Goal: Task Accomplishment & Management: Use online tool/utility

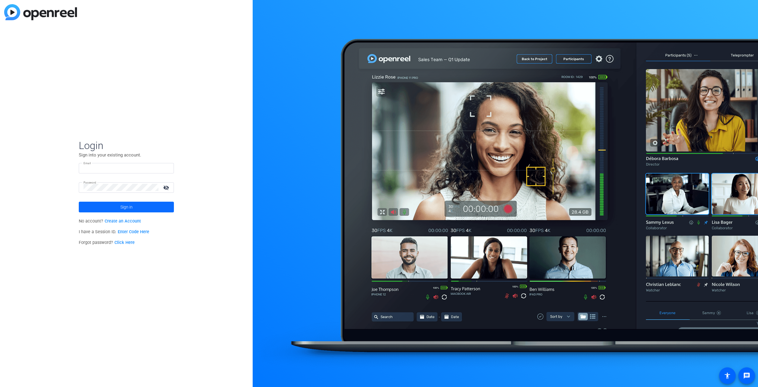
type input "[EMAIL_ADDRESS][DOMAIN_NAME]"
click at [128, 208] on span "Sign in" at bounding box center [126, 206] width 12 height 15
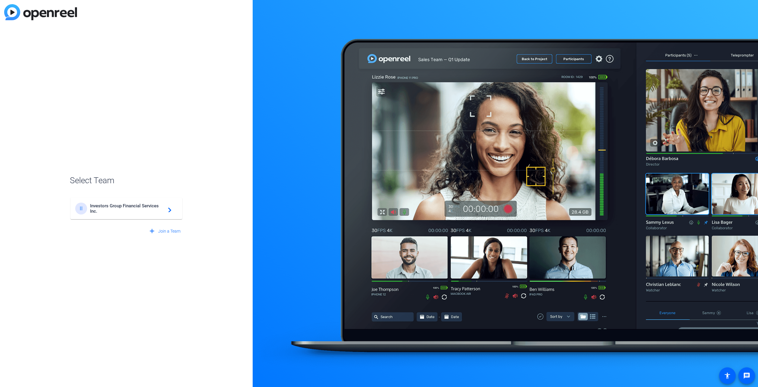
drag, startPoint x: 125, startPoint y: 212, endPoint x: 117, endPoint y: 212, distance: 8.0
click at [125, 212] on span "Investors Group Financial Services Inc." at bounding box center [127, 208] width 74 height 11
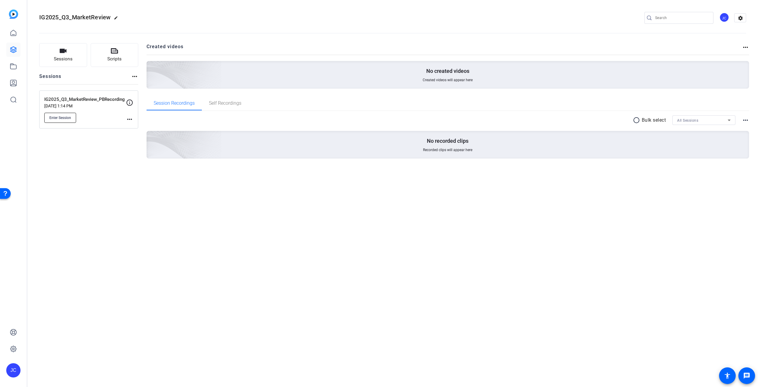
click at [56, 117] on span "Enter Session" at bounding box center [60, 117] width 22 height 5
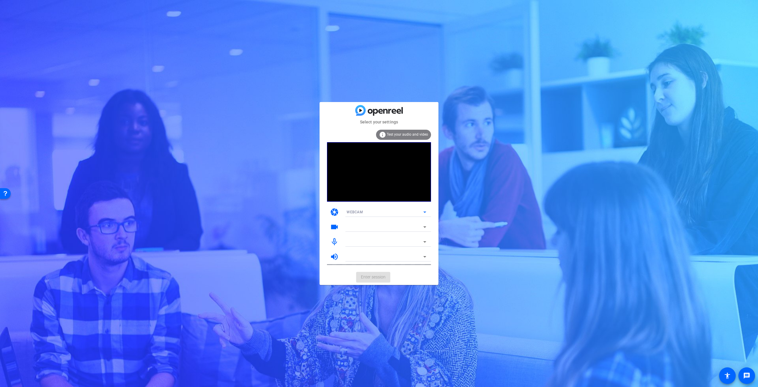
click at [423, 212] on icon at bounding box center [424, 211] width 7 height 7
click at [424, 212] on div at bounding box center [379, 193] width 758 height 387
click at [424, 212] on icon at bounding box center [424, 211] width 3 height 1
click at [424, 212] on div at bounding box center [379, 193] width 758 height 387
click at [372, 230] on div at bounding box center [386, 227] width 80 height 10
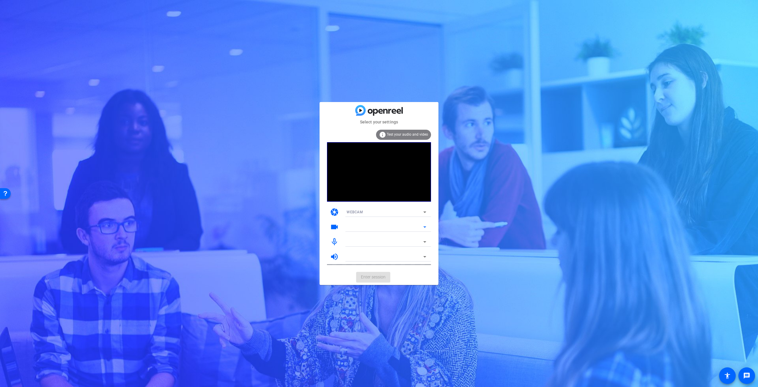
drag, startPoint x: 417, startPoint y: 273, endPoint x: 411, endPoint y: 252, distance: 22.4
click at [417, 268] on div "Select your settings info Test your audio and video camera WEBCAM videocam mic_…" at bounding box center [378, 193] width 119 height 182
drag, startPoint x: 374, startPoint y: 277, endPoint x: 353, endPoint y: 239, distance: 43.2
click at [374, 277] on mat-card-actions "Enter session" at bounding box center [378, 276] width 119 height 15
drag, startPoint x: 353, startPoint y: 238, endPoint x: 353, endPoint y: 234, distance: 3.3
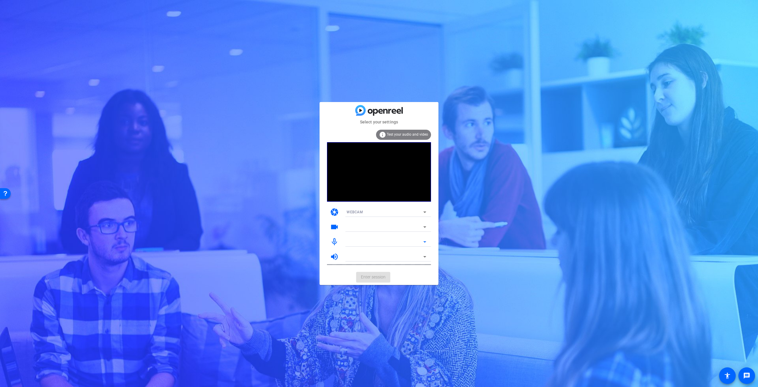
click at [353, 238] on div at bounding box center [384, 241] width 77 height 7
click at [357, 224] on div at bounding box center [384, 226] width 77 height 7
drag, startPoint x: 381, startPoint y: 261, endPoint x: 404, endPoint y: 222, distance: 45.0
click at [381, 261] on div at bounding box center [386, 264] width 89 height 7
click at [424, 213] on icon at bounding box center [424, 211] width 7 height 7
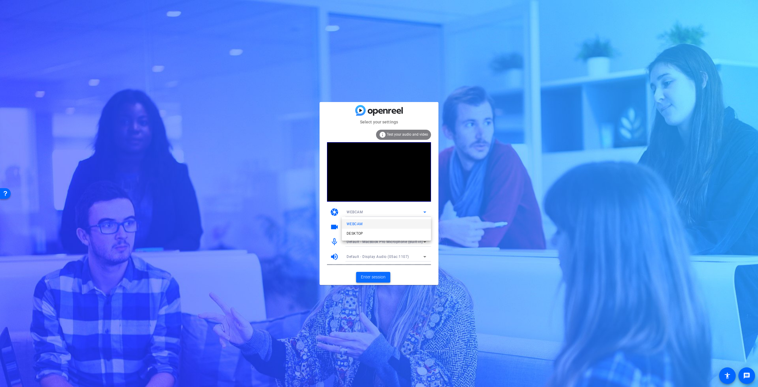
drag, startPoint x: 381, startPoint y: 275, endPoint x: 377, endPoint y: 278, distance: 5.4
click at [381, 275] on div at bounding box center [379, 193] width 758 height 387
click at [376, 278] on span "Enter session" at bounding box center [373, 277] width 25 height 6
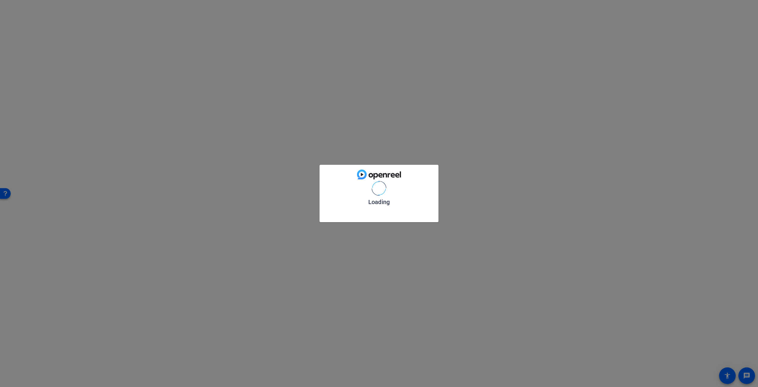
click at [376, 278] on div "Loading" at bounding box center [379, 193] width 758 height 387
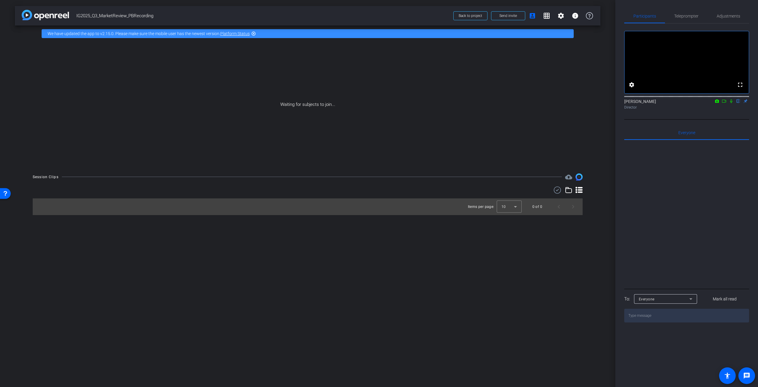
drag, startPoint x: 325, startPoint y: 127, endPoint x: 308, endPoint y: 109, distance: 24.0
click at [324, 126] on div "Waiting for subjects to join..." at bounding box center [307, 105] width 585 height 126
click at [731, 103] on icon at bounding box center [730, 101] width 5 height 4
click at [543, 15] on mat-icon "grid_on" at bounding box center [546, 15] width 7 height 7
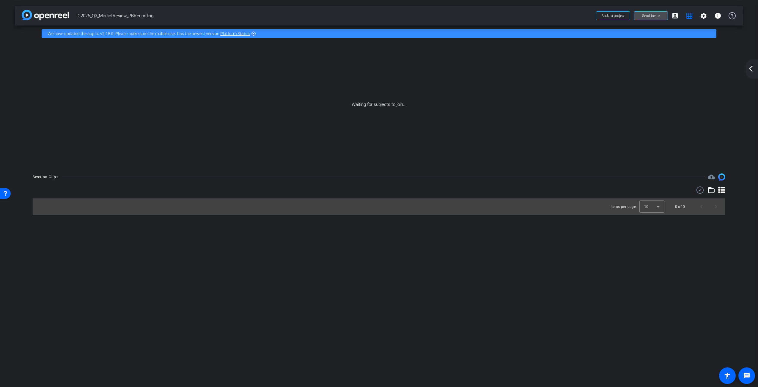
click at [650, 15] on span "Send invite" at bounding box center [651, 15] width 18 height 5
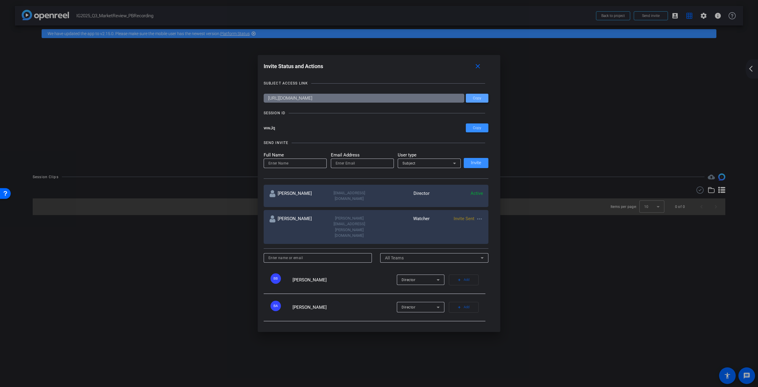
click at [481, 97] on span at bounding box center [477, 98] width 23 height 14
click at [561, 147] on div at bounding box center [379, 193] width 758 height 387
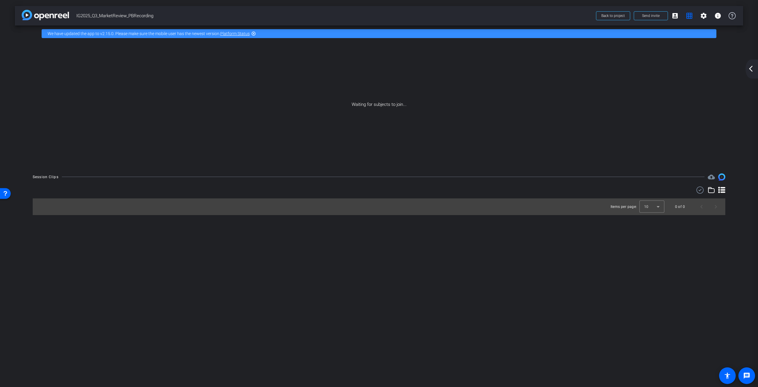
click at [374, 111] on div "Waiting for subjects to join..." at bounding box center [379, 105] width 728 height 126
click at [750, 69] on mat-icon "arrow_back_ios_new" at bounding box center [750, 68] width 7 height 7
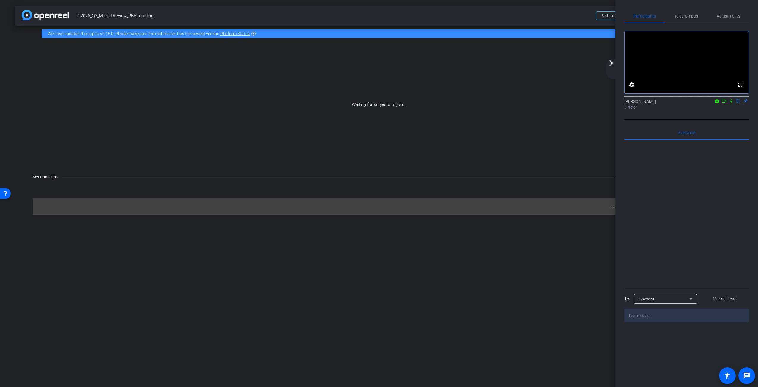
click at [253, 34] on mat-icon "highlight_off" at bounding box center [253, 33] width 5 height 5
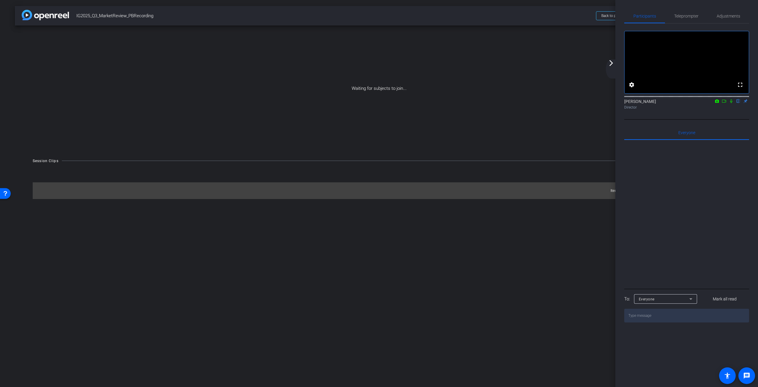
drag, startPoint x: 562, startPoint y: 16, endPoint x: 572, endPoint y: 16, distance: 10.7
click at [562, 16] on span "IG2025_Q3_MarketReview_PBRecording" at bounding box center [334, 16] width 516 height 12
drag, startPoint x: 610, startPoint y: 18, endPoint x: 608, endPoint y: 42, distance: 24.4
click at [606, 41] on div "arrow_back IG2025_Q3_MarketReview_PBRecording Back to project Send invite accou…" at bounding box center [379, 193] width 758 height 387
click button "Back to project" at bounding box center [613, 15] width 34 height 9
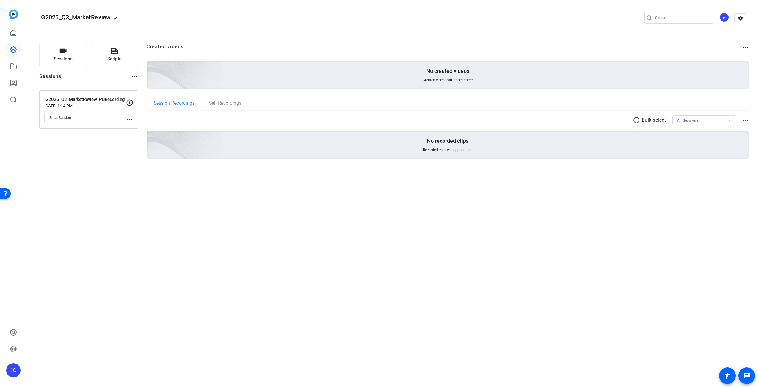
drag, startPoint x: 39, startPoint y: 183, endPoint x: 50, endPoint y: 166, distance: 19.7
click at [42, 179] on div "Sessions Scripts Sessions more_horiz IG2025_Q3_MarketReview_PBRecording Sep 29,…" at bounding box center [392, 110] width 730 height 149
click at [63, 117] on span "Enter Session" at bounding box center [60, 117] width 22 height 5
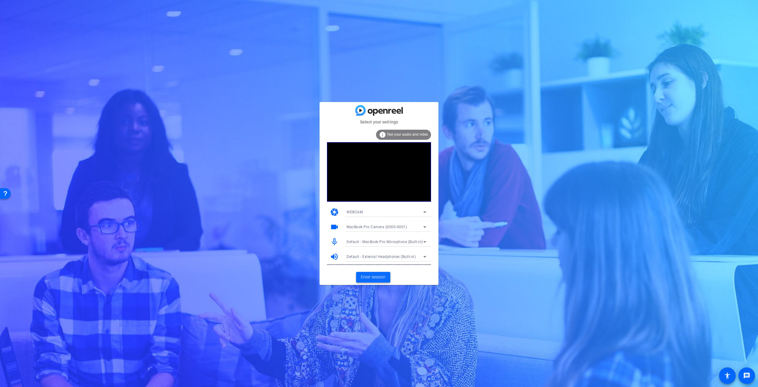
click at [373, 277] on span "Enter session" at bounding box center [373, 277] width 25 height 6
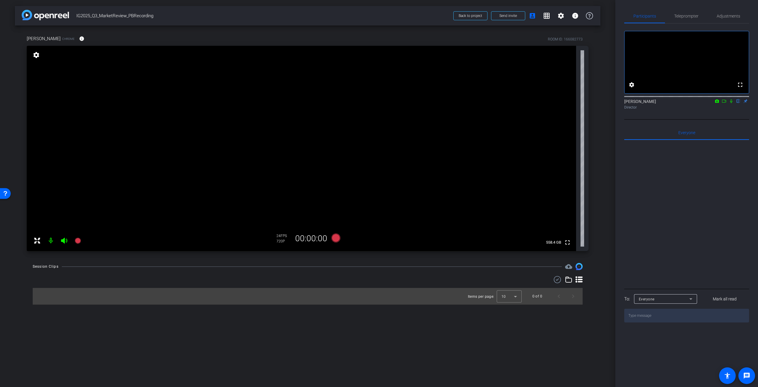
click at [37, 53] on mat-icon "settings" at bounding box center [36, 54] width 8 height 7
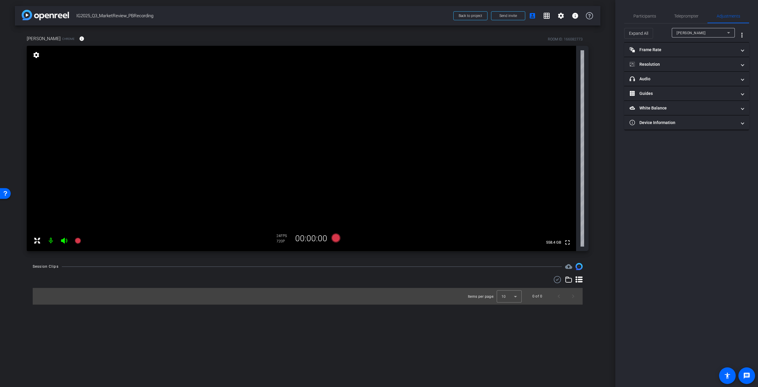
click at [37, 53] on mat-icon "settings" at bounding box center [36, 54] width 8 height 7
click at [677, 64] on mat-panel-title "Resolution" at bounding box center [682, 64] width 107 height 6
click at [715, 86] on div "4K" at bounding box center [715, 86] width 16 height 10
click at [714, 86] on div "4K" at bounding box center [715, 86] width 16 height 10
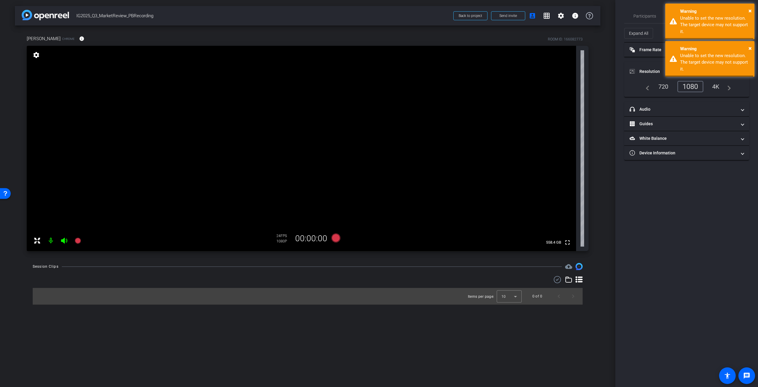
click at [727, 86] on mat-icon "navigate_next" at bounding box center [726, 86] width 7 height 7
click at [729, 87] on mat-icon "navigate_next" at bounding box center [726, 86] width 7 height 7
click at [716, 84] on div "4K" at bounding box center [715, 86] width 16 height 10
click at [715, 86] on div "4K" at bounding box center [715, 86] width 16 height 10
click at [729, 87] on mat-icon "navigate_next" at bounding box center [726, 86] width 7 height 7
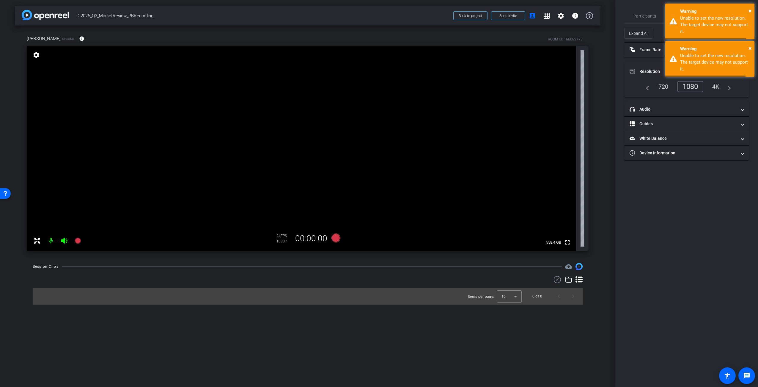
drag, startPoint x: 729, startPoint y: 86, endPoint x: 726, endPoint y: 87, distance: 3.3
click at [729, 86] on mat-icon "navigate_next" at bounding box center [726, 86] width 7 height 7
click at [717, 86] on div "4K" at bounding box center [715, 86] width 16 height 10
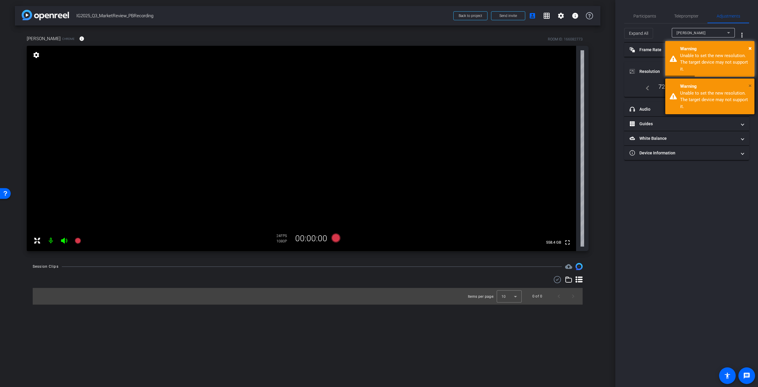
click at [748, 86] on span "×" at bounding box center [749, 85] width 3 height 7
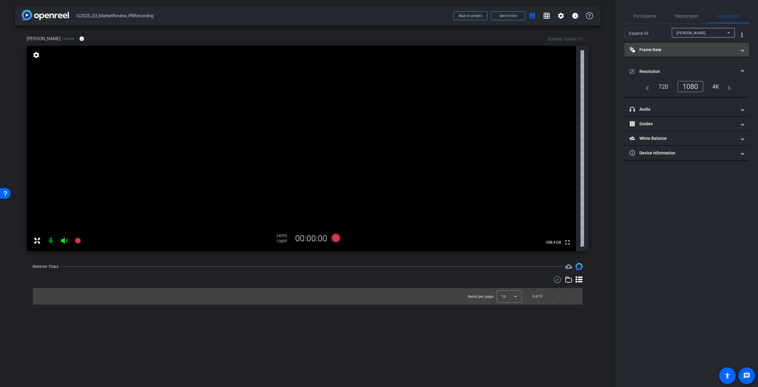
click at [649, 48] on mat-panel-title "Frame Rate Frame Rate" at bounding box center [682, 50] width 107 height 6
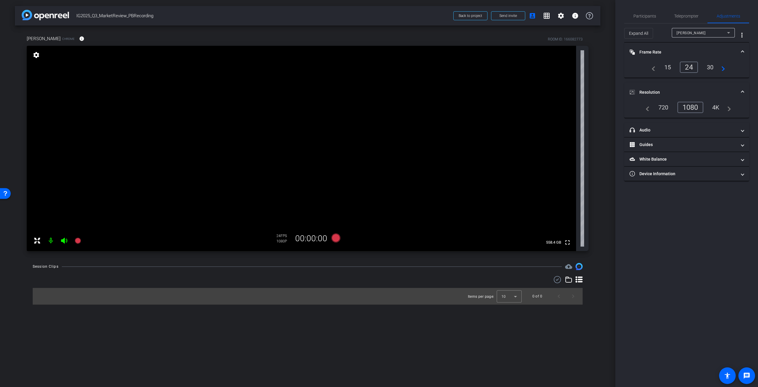
click at [714, 107] on div "4K" at bounding box center [715, 107] width 16 height 10
click at [716, 107] on div "4K" at bounding box center [715, 107] width 16 height 10
click at [712, 105] on div "4K" at bounding box center [715, 107] width 16 height 10
click at [732, 109] on div "navigate_before 720 1080 4K navigate_next" at bounding box center [686, 107] width 111 height 11
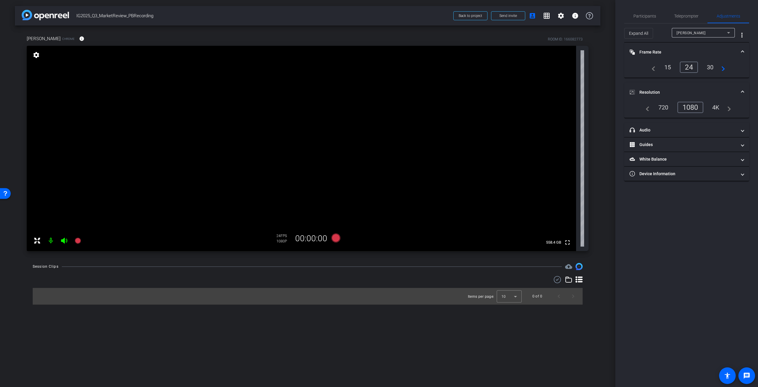
click at [730, 110] on mat-icon "navigate_next" at bounding box center [726, 107] width 7 height 7
click at [716, 105] on div "4K" at bounding box center [715, 107] width 16 height 10
click at [90, 127] on video at bounding box center [301, 148] width 549 height 205
click at [561, 13] on mat-icon "settings" at bounding box center [560, 15] width 7 height 7
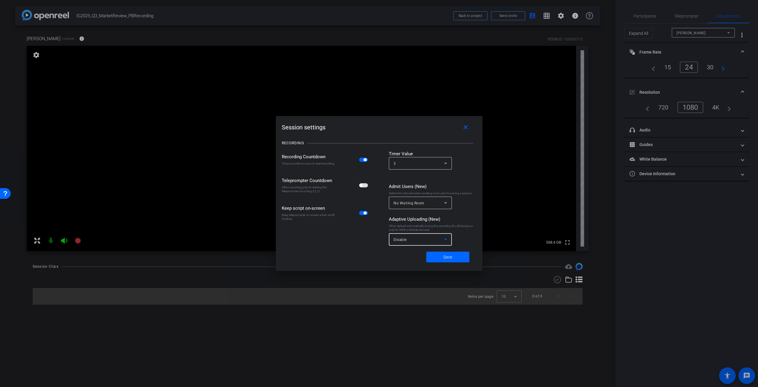
click at [449, 238] on icon at bounding box center [445, 239] width 7 height 7
click at [406, 253] on span "All Devices" at bounding box center [403, 252] width 20 height 7
click at [442, 258] on span at bounding box center [447, 257] width 43 height 14
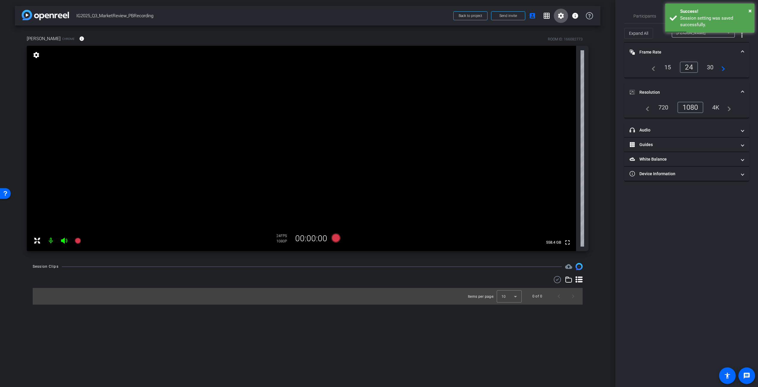
click at [712, 108] on div "4K" at bounding box center [715, 107] width 16 height 10
click at [717, 106] on div "4K" at bounding box center [715, 107] width 16 height 10
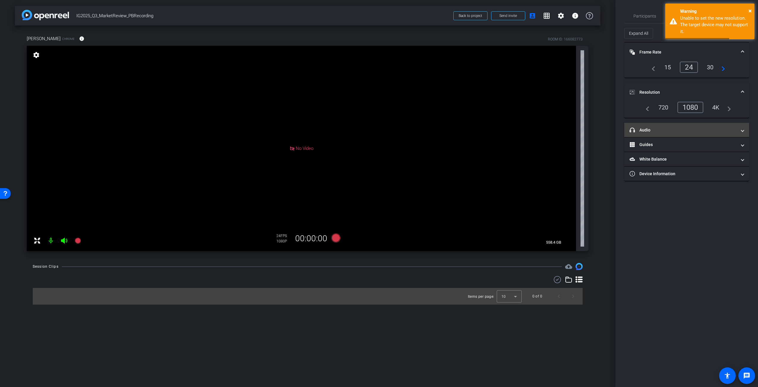
click at [742, 130] on span at bounding box center [742, 130] width 2 height 6
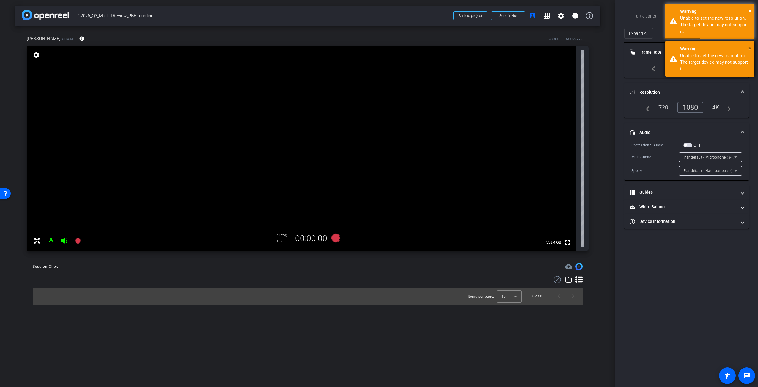
click at [750, 48] on span "×" at bounding box center [749, 48] width 3 height 7
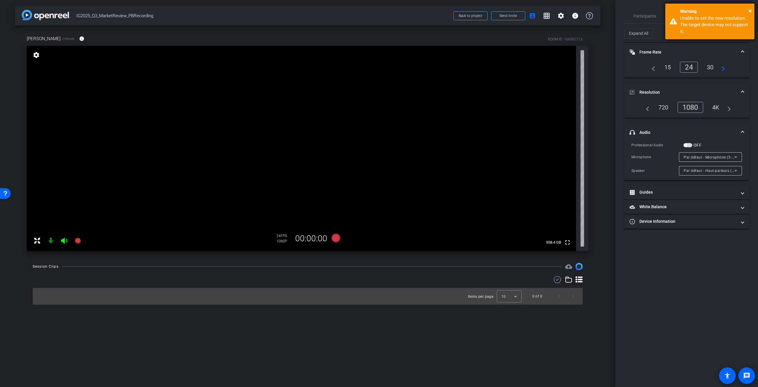
click at [752, 10] on div "× Warning Unable to set the new resolution. The target device may not support i…" at bounding box center [709, 22] width 89 height 36
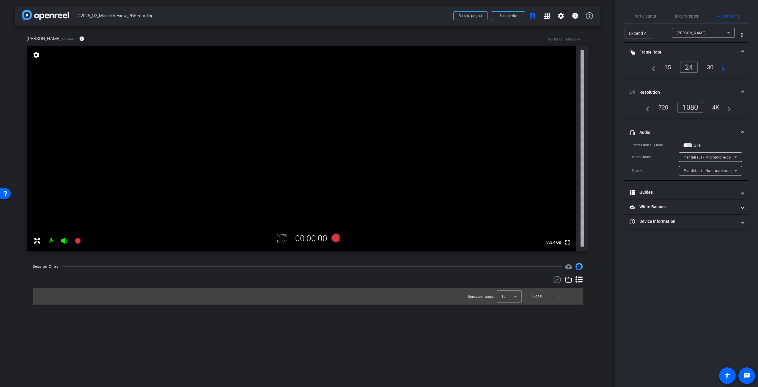
click at [716, 105] on div "4K" at bounding box center [715, 107] width 16 height 10
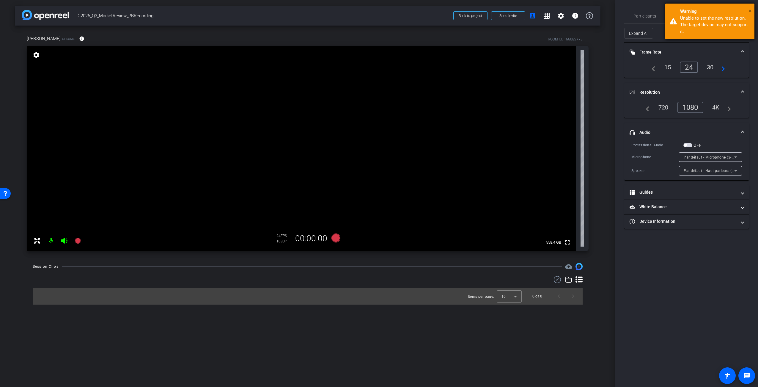
click at [750, 9] on span "×" at bounding box center [749, 10] width 3 height 7
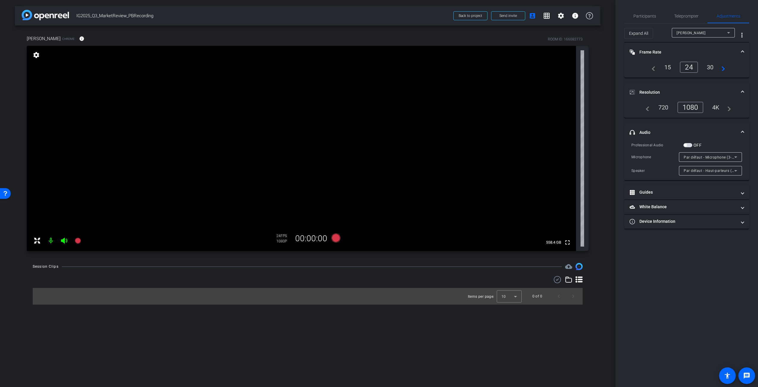
drag, startPoint x: 642, startPoint y: 335, endPoint x: 643, endPoint y: 307, distance: 28.0
click at [642, 334] on div "Participants Teleprompter Adjustments settings Jason Casarin flip Director Ever…" at bounding box center [686, 193] width 143 height 387
click at [329, 20] on span "IG2025_Q3_MarketReview_PBRecording" at bounding box center [262, 16] width 373 height 12
click at [337, 239] on icon at bounding box center [335, 237] width 9 height 9
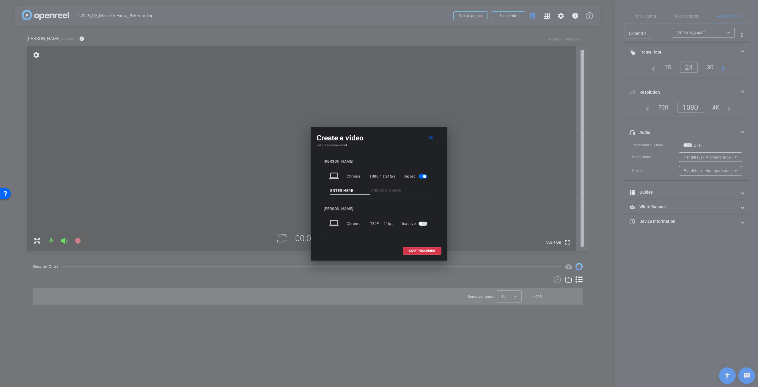
drag, startPoint x: 342, startPoint y: 189, endPoint x: 346, endPoint y: 189, distance: 4.5
click at [342, 189] on input at bounding box center [350, 190] width 40 height 7
type input "PB_Sect 1 _T1"
click at [428, 137] on mat-icon "close" at bounding box center [430, 137] width 7 height 7
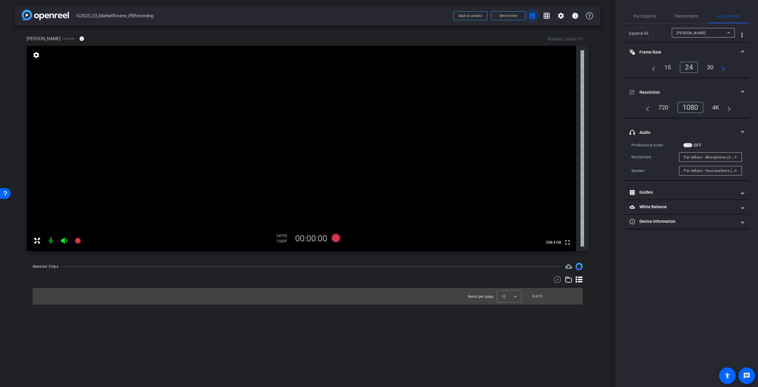
click at [534, 15] on mat-icon "account_box" at bounding box center [532, 15] width 7 height 7
click at [546, 15] on mat-icon "grid_on" at bounding box center [546, 15] width 7 height 7
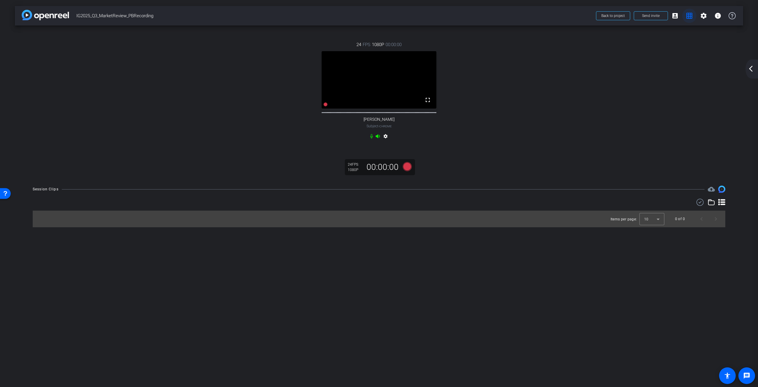
click at [690, 13] on mat-icon "grid_on" at bounding box center [688, 15] width 7 height 7
click at [753, 68] on mat-icon "arrow_back_ios_new" at bounding box center [750, 68] width 7 height 7
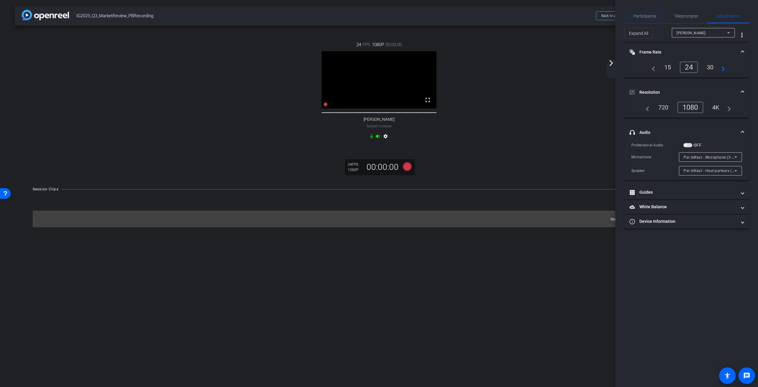
click at [648, 18] on span "Participants" at bounding box center [644, 16] width 23 height 4
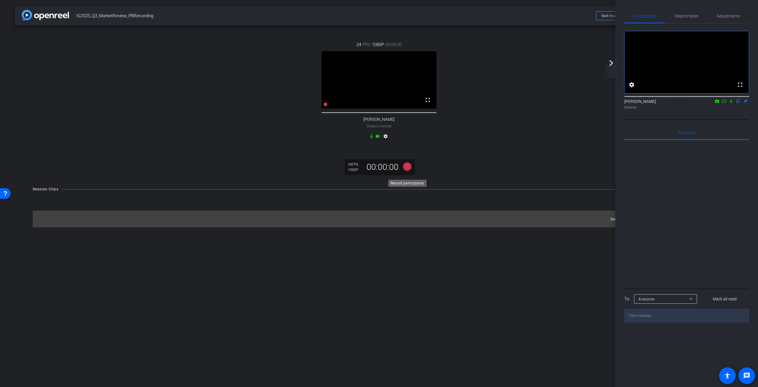
click at [406, 170] on icon at bounding box center [407, 166] width 9 height 9
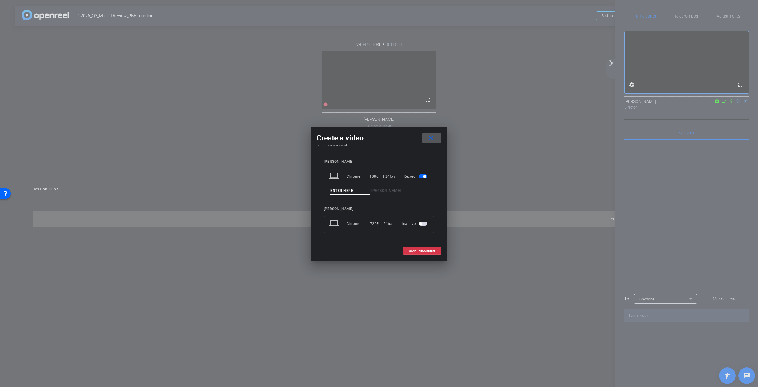
click at [344, 191] on input at bounding box center [350, 190] width 40 height 7
type input "PB_Sect1_T1"
click at [427, 250] on span "START RECORDING" at bounding box center [422, 250] width 26 height 3
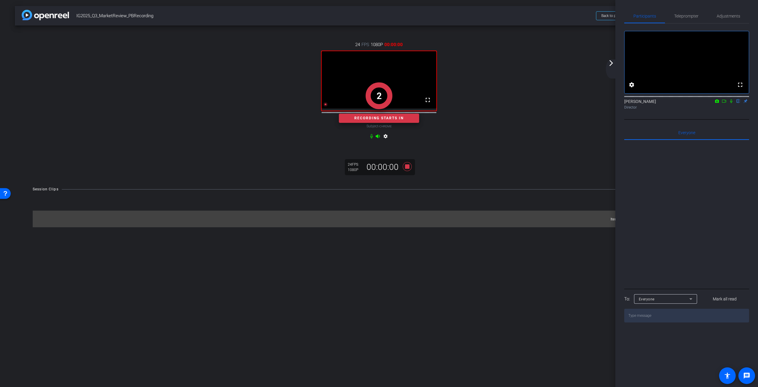
click at [730, 103] on icon at bounding box center [731, 101] width 2 height 4
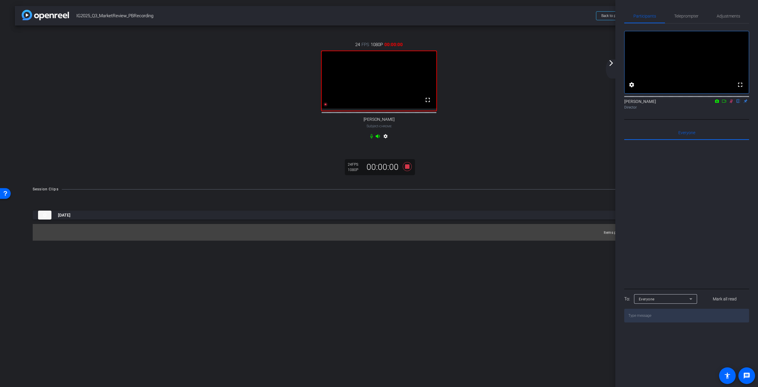
click at [724, 103] on icon at bounding box center [723, 101] width 5 height 4
click at [407, 171] on icon at bounding box center [407, 166] width 9 height 9
click at [737, 103] on icon at bounding box center [737, 101] width 3 height 4
click at [730, 102] on icon at bounding box center [730, 100] width 3 height 3
click at [407, 171] on icon at bounding box center [407, 166] width 9 height 9
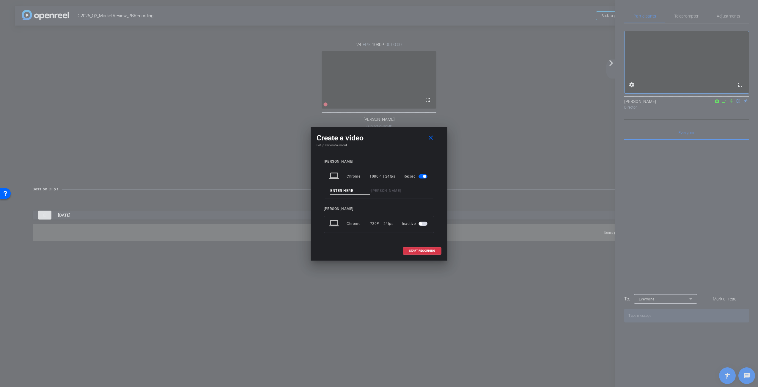
click at [337, 191] on input at bounding box center [350, 190] width 40 height 7
type input "PB_Sect1_T2"
click at [428, 250] on span "START RECORDING" at bounding box center [422, 250] width 26 height 3
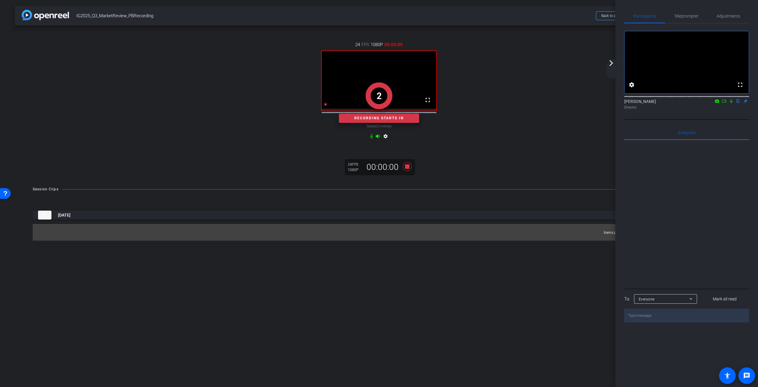
click at [731, 103] on icon at bounding box center [730, 101] width 5 height 4
click at [724, 103] on icon at bounding box center [723, 101] width 5 height 4
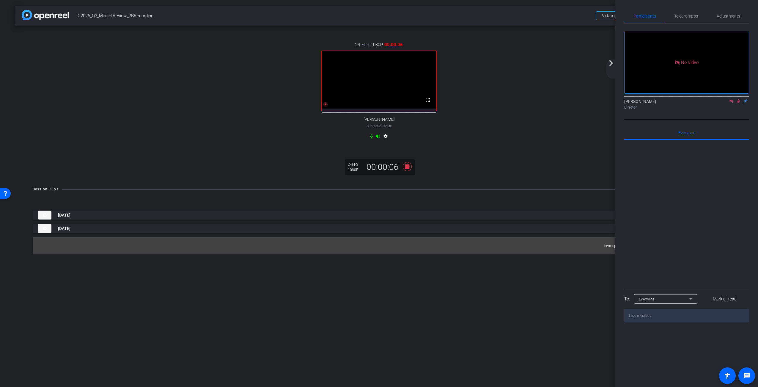
click at [609, 62] on mat-icon "arrow_forward_ios" at bounding box center [610, 62] width 7 height 7
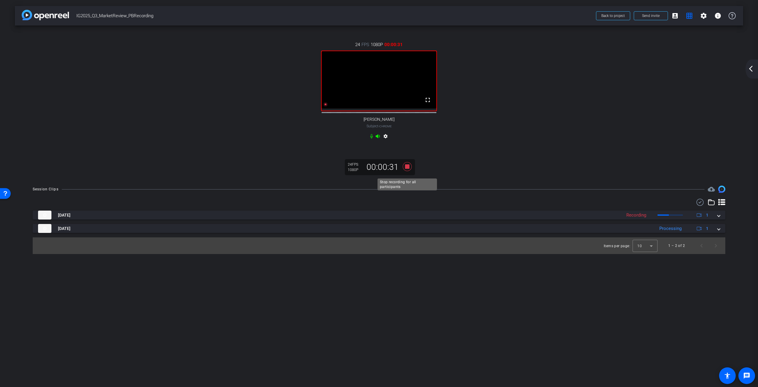
click at [407, 170] on icon at bounding box center [407, 166] width 9 height 9
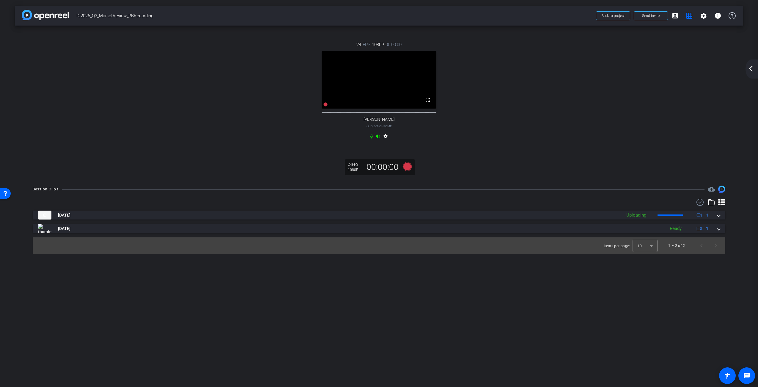
click at [750, 70] on mat-icon "arrow_back_ios_new" at bounding box center [750, 68] width 7 height 7
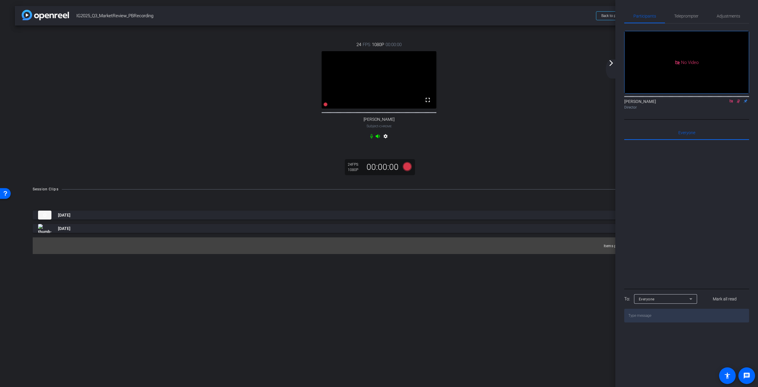
click at [739, 103] on icon at bounding box center [738, 101] width 5 height 4
click at [408, 170] on icon at bounding box center [407, 166] width 9 height 9
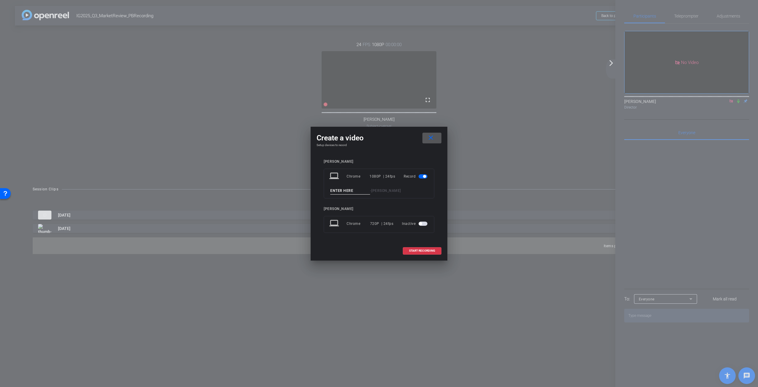
click at [355, 188] on input at bounding box center [350, 190] width 40 height 7
type input "PB_Sect1-T3"
click at [425, 250] on span "START RECORDING" at bounding box center [422, 250] width 26 height 3
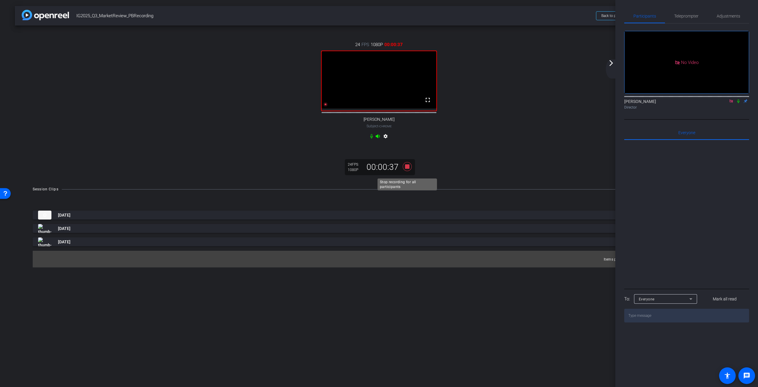
click at [408, 170] on icon at bounding box center [407, 166] width 9 height 9
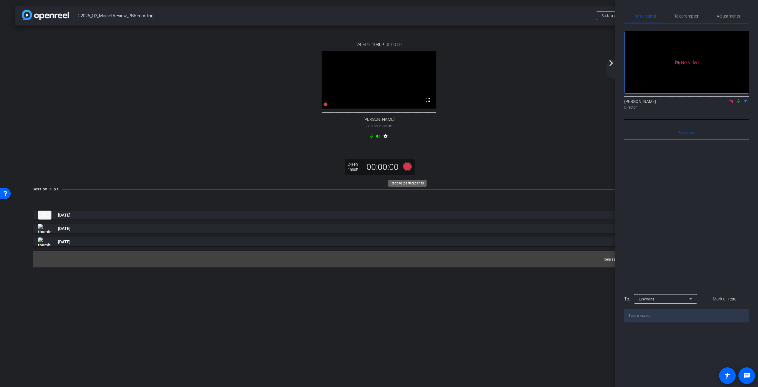
click at [406, 171] on icon at bounding box center [407, 166] width 9 height 9
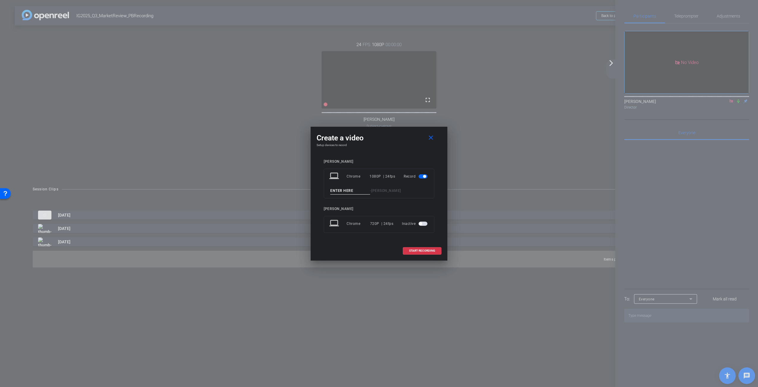
click at [341, 191] on input at bounding box center [350, 190] width 40 height 7
type input "PB_Sect2_T1"
click at [424, 250] on span "START RECORDING" at bounding box center [422, 250] width 26 height 3
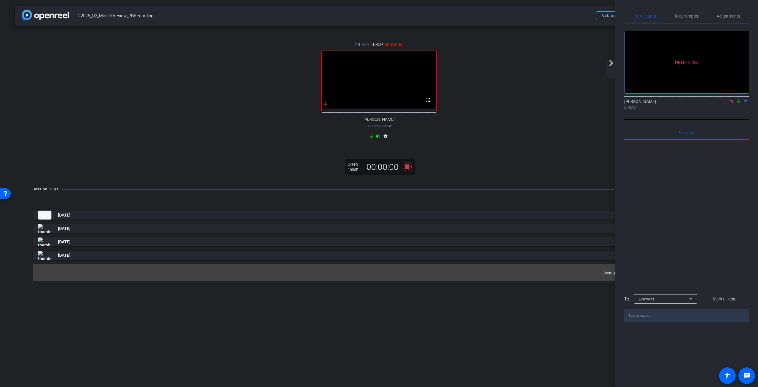
click at [737, 103] on icon at bounding box center [738, 101] width 5 height 4
click at [609, 62] on mat-icon "arrow_forward_ios" at bounding box center [610, 62] width 7 height 7
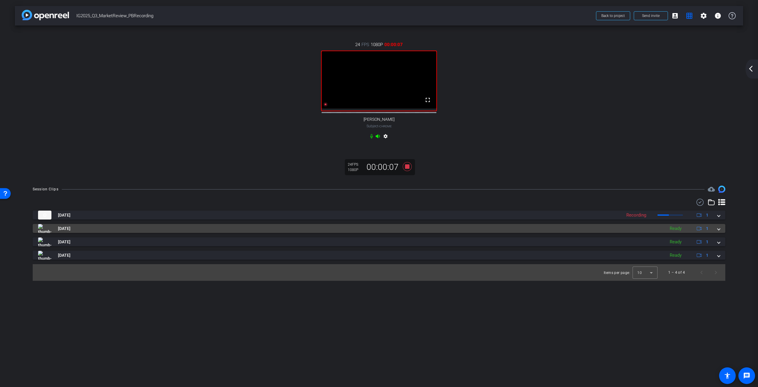
click at [717, 231] on span at bounding box center [718, 228] width 2 height 6
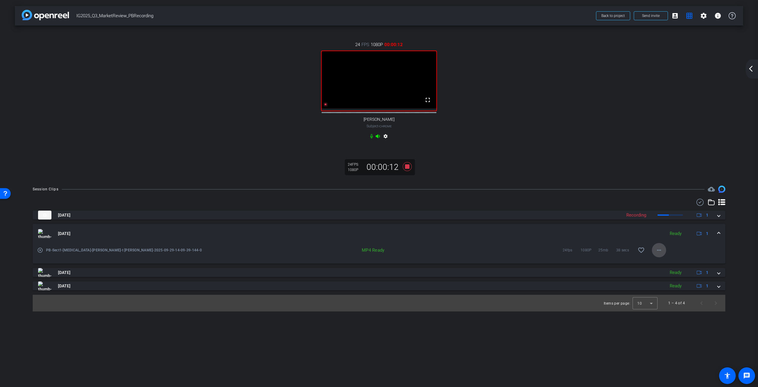
click at [658, 253] on mat-icon "more_horiz" at bounding box center [658, 249] width 7 height 7
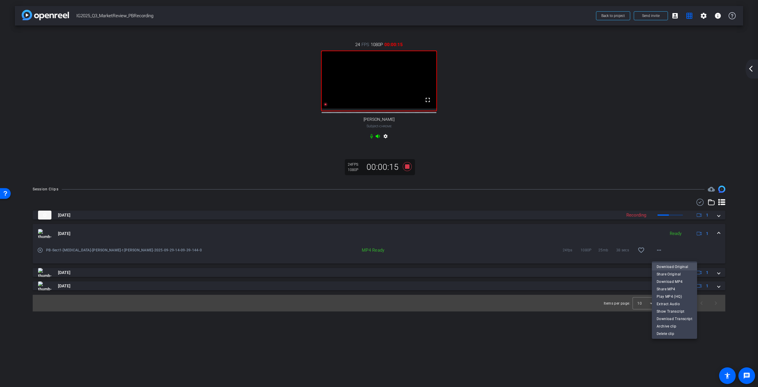
click at [665, 266] on span "Download Original" at bounding box center [674, 266] width 36 height 7
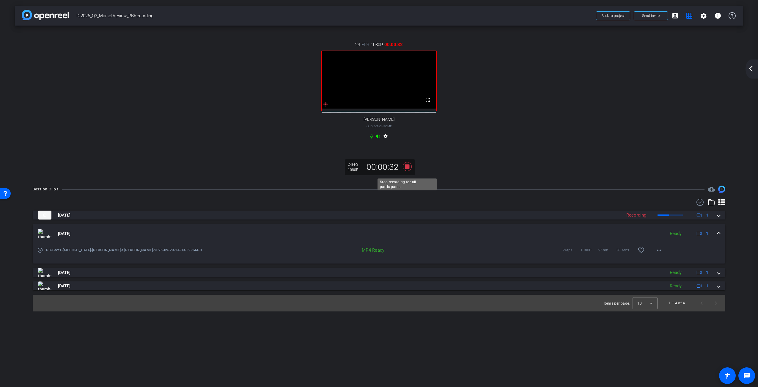
click at [407, 169] on icon at bounding box center [407, 166] width 9 height 9
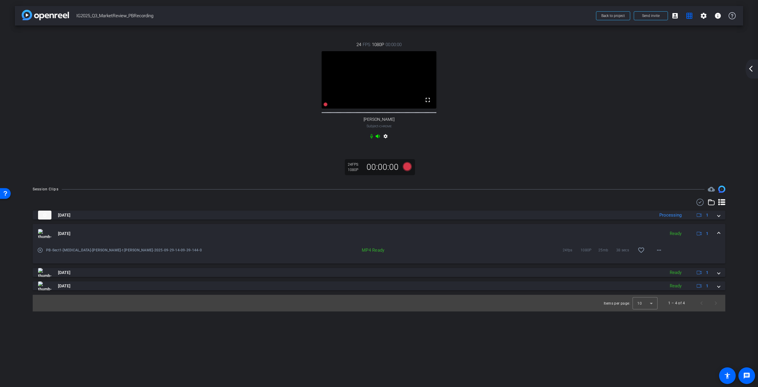
click at [748, 69] on mat-icon "arrow_back_ios_new" at bounding box center [750, 68] width 7 height 7
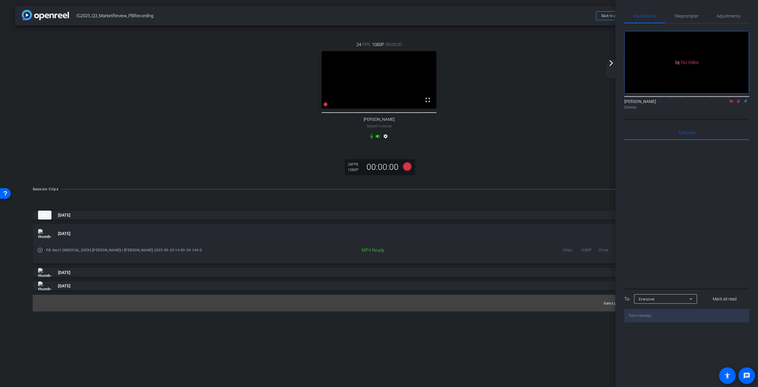
drag, startPoint x: 737, startPoint y: 108, endPoint x: 731, endPoint y: 112, distance: 7.6
click at [737, 103] on icon at bounding box center [738, 101] width 5 height 4
click at [407, 171] on icon at bounding box center [407, 166] width 9 height 9
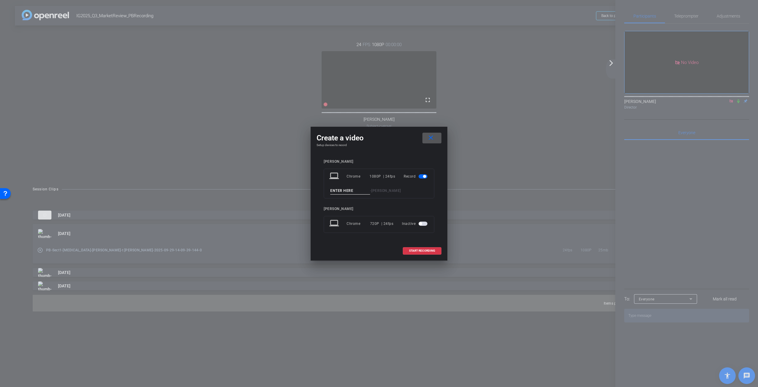
click at [348, 192] on input at bounding box center [350, 190] width 40 height 7
type input "Sect3_T1"
click at [426, 249] on span "START RECORDING" at bounding box center [422, 250] width 26 height 3
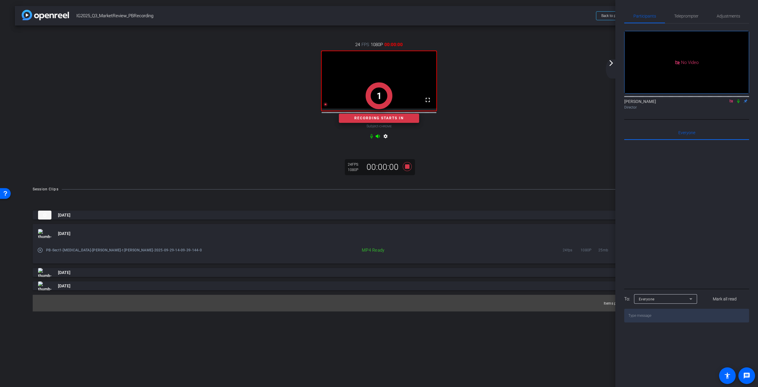
click at [738, 103] on icon at bounding box center [738, 101] width 5 height 4
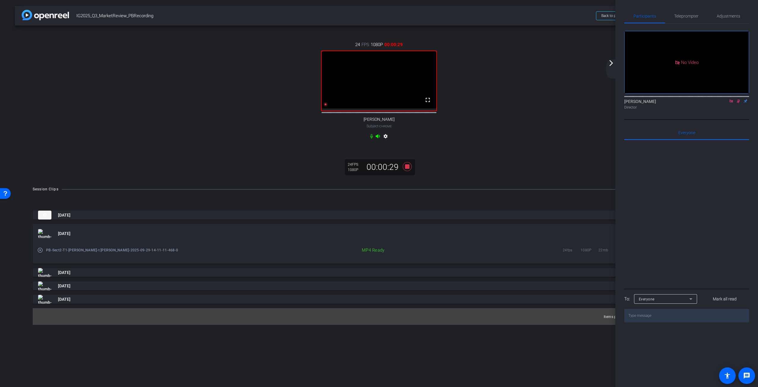
drag, startPoint x: 534, startPoint y: 152, endPoint x: 532, endPoint y: 150, distance: 3.4
click at [534, 151] on div "24 FPS 1080P 00:00:29 fullscreen Pierre-Benoît Gauthier Subject - Chrome settin…" at bounding box center [379, 90] width 704 height 119
click at [613, 64] on mat-icon "arrow_forward_ios" at bounding box center [610, 62] width 7 height 7
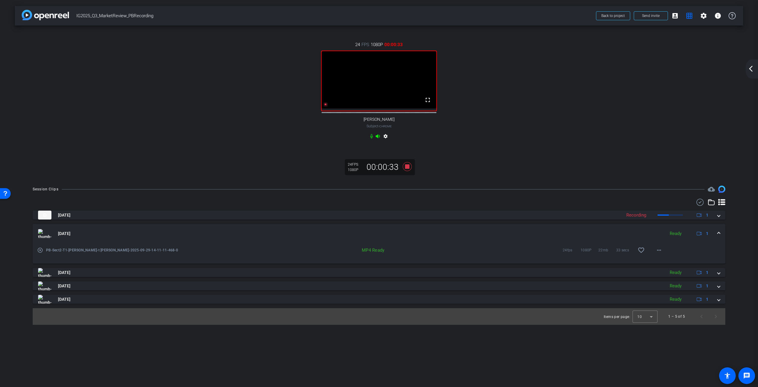
drag, startPoint x: 340, startPoint y: 237, endPoint x: 464, endPoint y: 240, distance: 124.2
click at [340, 237] on mat-panel-title "Sep 29, 2025" at bounding box center [350, 233] width 624 height 9
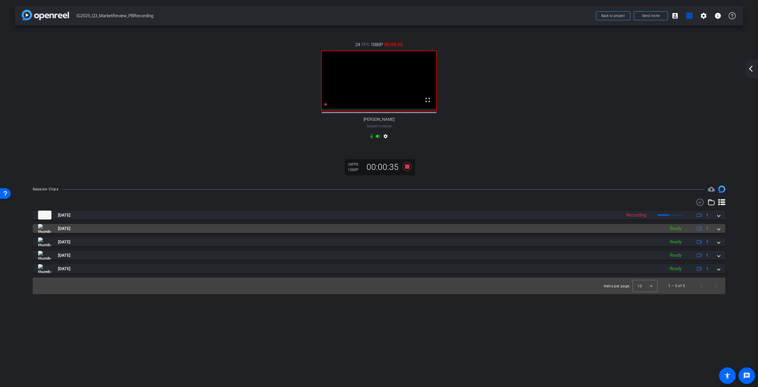
click at [611, 233] on mat-panel-title "Sep 29, 2025" at bounding box center [350, 228] width 624 height 9
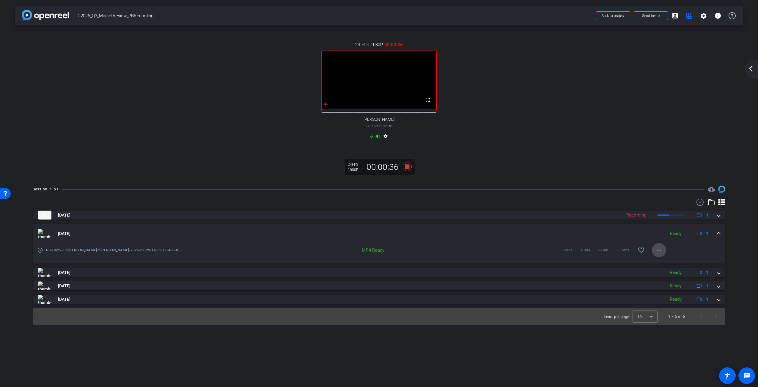
click at [657, 253] on mat-icon "more_horiz" at bounding box center [658, 249] width 7 height 7
click at [664, 266] on span "Download Original" at bounding box center [674, 266] width 36 height 7
click at [752, 69] on mat-icon "arrow_back_ios_new" at bounding box center [750, 68] width 7 height 7
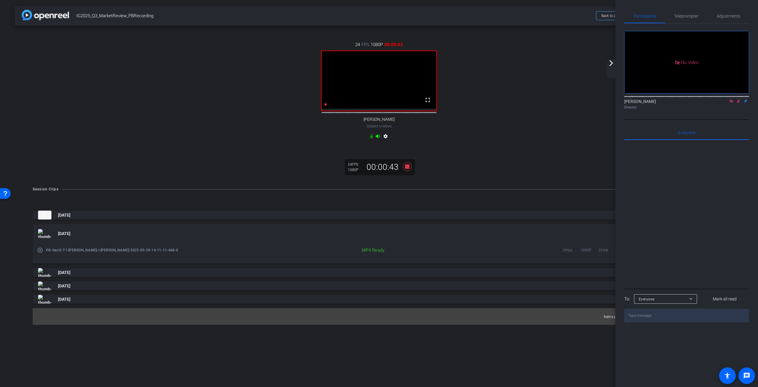
click at [739, 103] on icon at bounding box center [738, 101] width 5 height 4
click at [406, 169] on icon at bounding box center [407, 166] width 9 height 9
click at [407, 171] on icon at bounding box center [407, 166] width 9 height 9
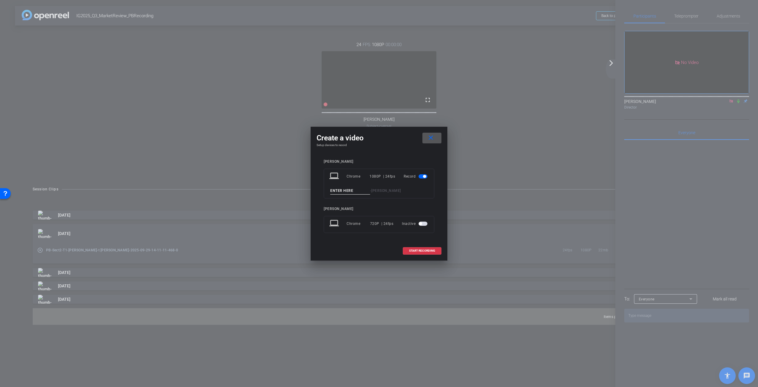
click at [340, 191] on input at bounding box center [350, 190] width 40 height 7
click at [341, 190] on input "Sect 3T2" at bounding box center [350, 190] width 40 height 7
type input "Sect 3-T2"
click at [415, 250] on span "START RECORDING" at bounding box center [422, 250] width 26 height 3
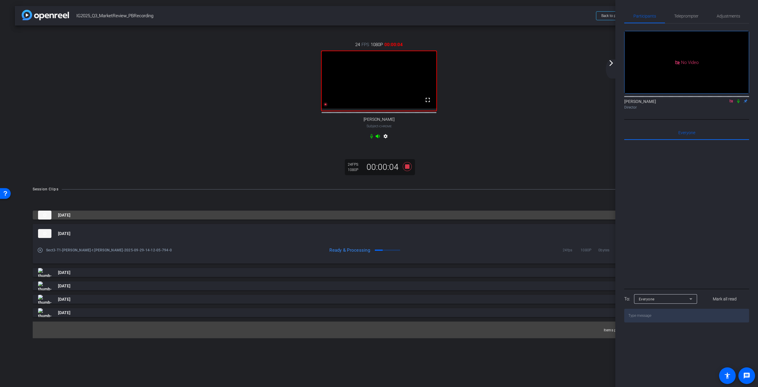
click at [133, 219] on mat-panel-title "Sep 29, 2025" at bounding box center [328, 214] width 580 height 9
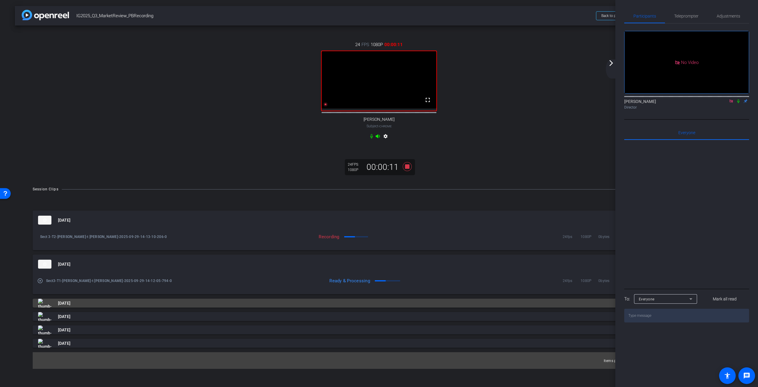
click at [155, 306] on mat-panel-title "Sep 29, 2025" at bounding box center [350, 302] width 624 height 9
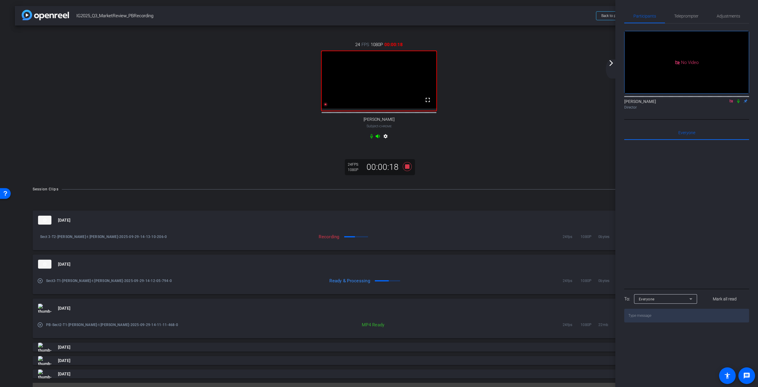
click at [610, 62] on mat-icon "arrow_forward_ios" at bounding box center [610, 62] width 7 height 7
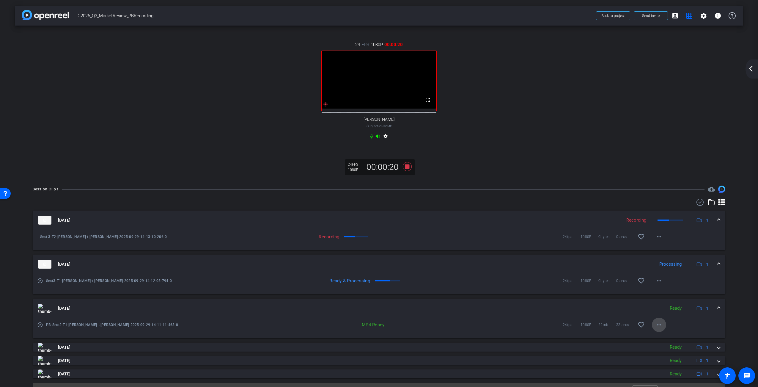
click at [660, 328] on mat-icon "more_horiz" at bounding box center [658, 324] width 7 height 7
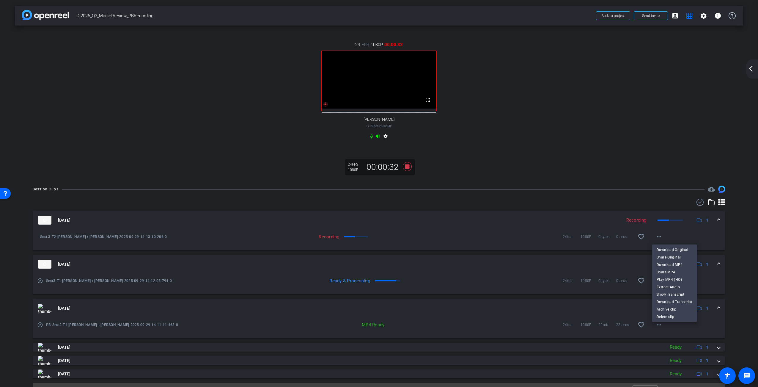
click at [527, 287] on div at bounding box center [379, 193] width 758 height 387
click at [658, 284] on mat-icon "more_horiz" at bounding box center [658, 280] width 7 height 7
click at [659, 340] on span "Delete clip" at bounding box center [674, 341] width 36 height 7
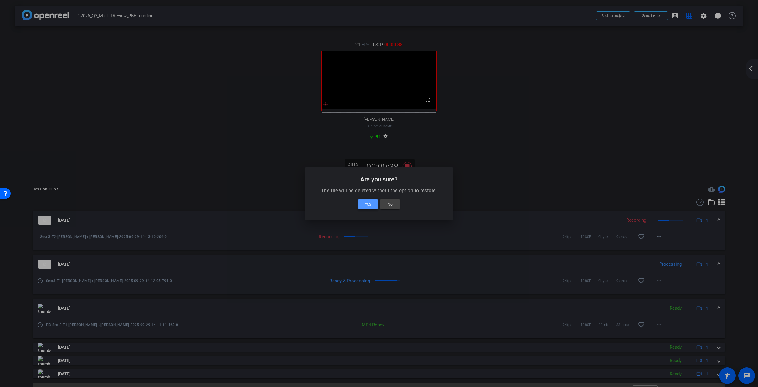
click at [367, 205] on span "Yes" at bounding box center [368, 203] width 7 height 7
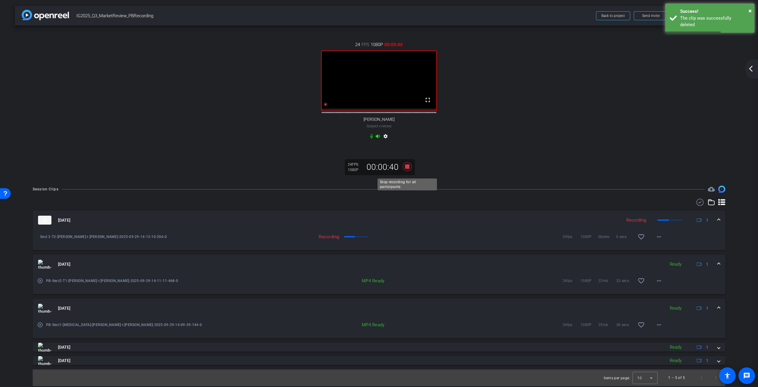
click at [408, 170] on icon at bounding box center [407, 166] width 9 height 9
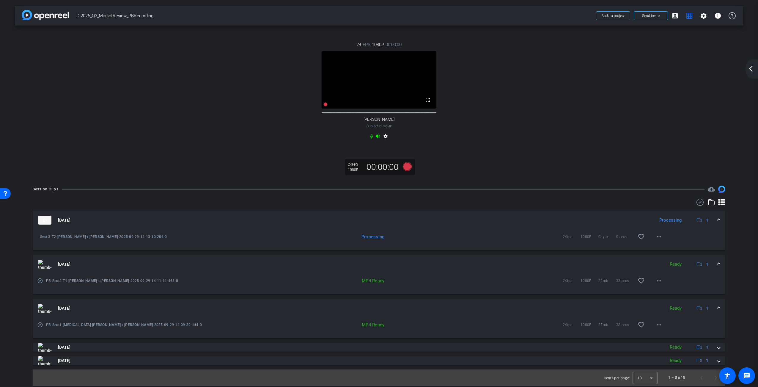
click at [753, 70] on mat-icon "arrow_back_ios_new" at bounding box center [750, 68] width 7 height 7
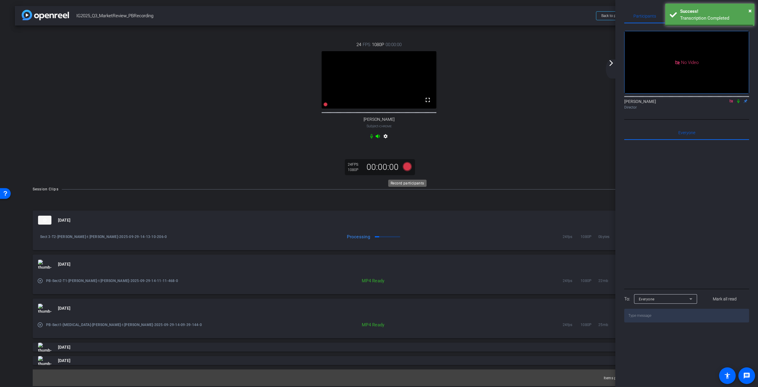
click at [406, 171] on icon at bounding box center [407, 166] width 9 height 9
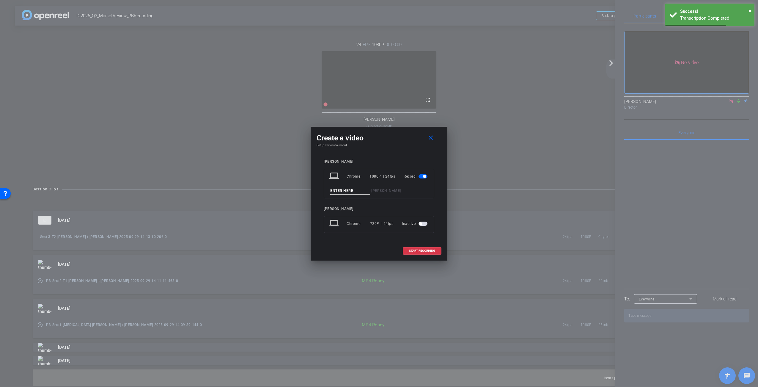
click at [352, 192] on input at bounding box center [350, 190] width 40 height 7
type input "Sect 4 _T1"
click at [429, 251] on span "START RECORDING" at bounding box center [422, 250] width 26 height 3
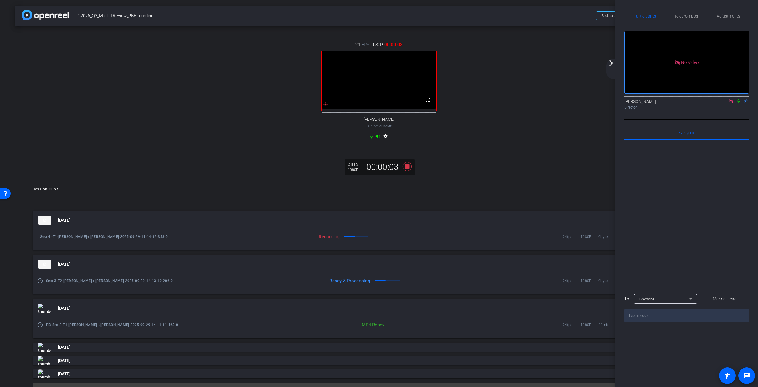
click at [444, 280] on div "Ready & Processing 24fps 1080P 0bytes 0 secs favorite_border more_horiz" at bounding box center [440, 280] width 451 height 14
click at [442, 282] on div "Ready & Processing" at bounding box center [347, 280] width 265 height 6
click at [407, 170] on icon at bounding box center [407, 166] width 9 height 9
click at [446, 280] on div "Ready & Processing 24fps 1080P 0bytes 0 secs favorite_border more_horiz" at bounding box center [440, 280] width 451 height 14
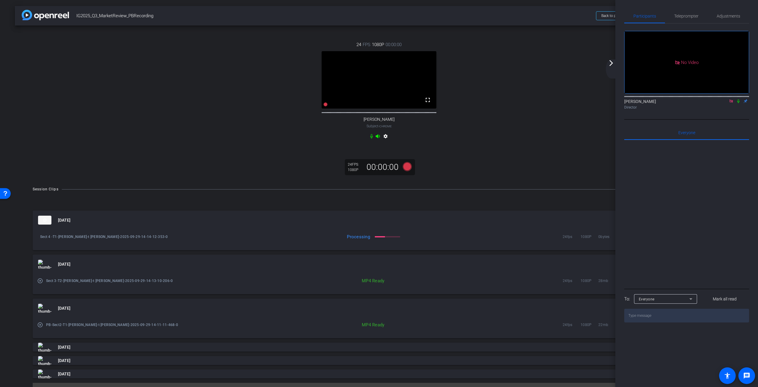
click at [611, 63] on mat-icon "arrow_forward_ios" at bounding box center [610, 62] width 7 height 7
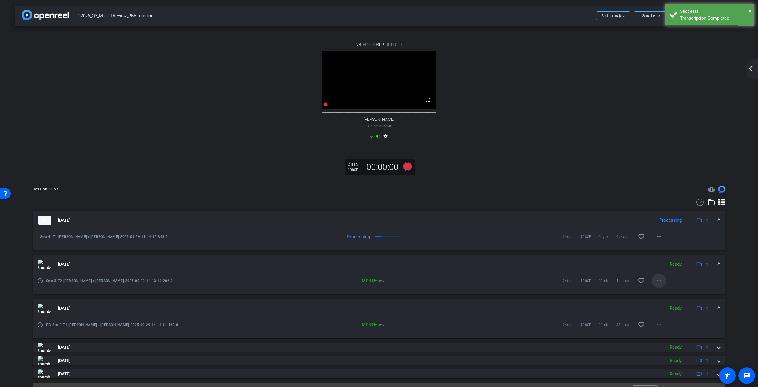
click at [656, 284] on mat-icon "more_horiz" at bounding box center [658, 280] width 7 height 7
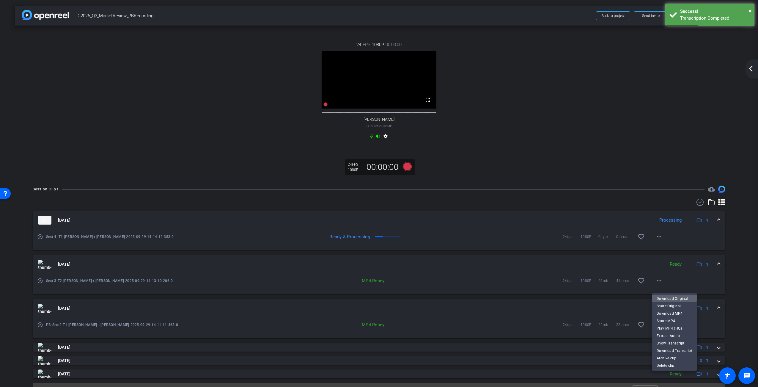
click at [673, 297] on span "Download Original" at bounding box center [674, 297] width 36 height 7
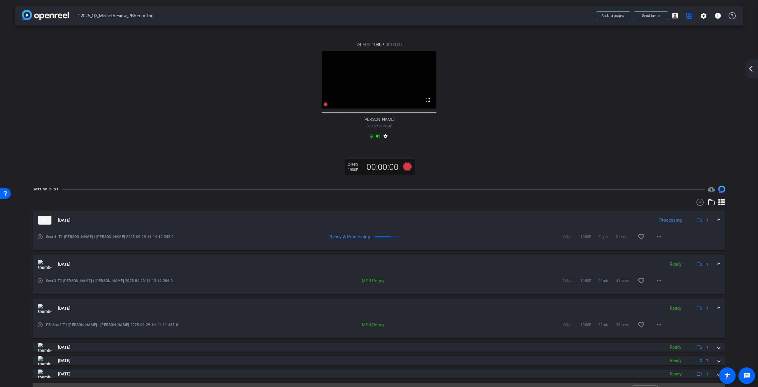
drag, startPoint x: 514, startPoint y: 163, endPoint x: 402, endPoint y: 165, distance: 112.6
click at [514, 163] on div "24 FPS 1080P 00:00:00 fullscreen Pierre-Benoît Gauthier Subject - Chrome settin…" at bounding box center [379, 103] width 728 height 154
click at [407, 171] on icon at bounding box center [407, 166] width 9 height 9
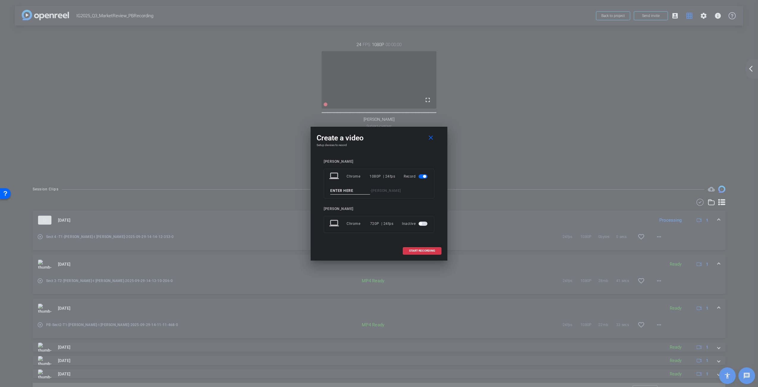
click at [348, 190] on input at bounding box center [350, 190] width 40 height 7
type input "PROMO"
click at [425, 249] on span "START RECORDING" at bounding box center [422, 250] width 26 height 3
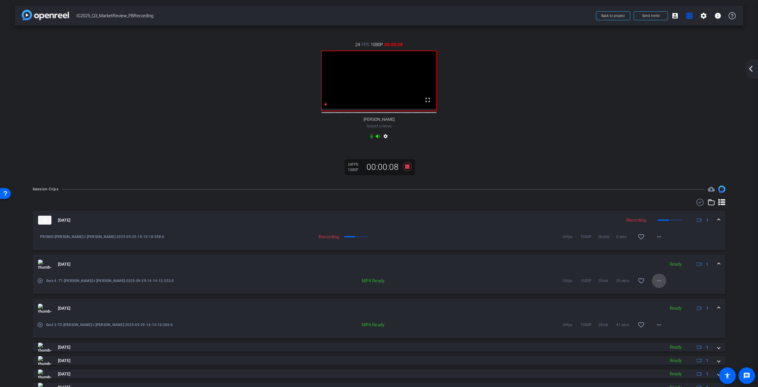
click at [657, 284] on mat-icon "more_horiz" at bounding box center [658, 280] width 7 height 7
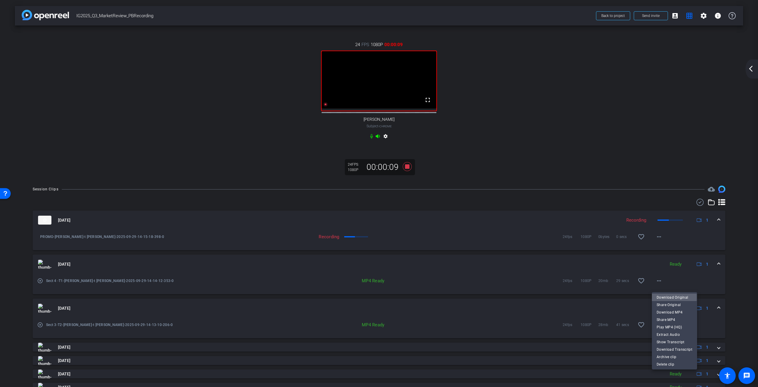
click at [669, 297] on span "Download Original" at bounding box center [674, 296] width 36 height 7
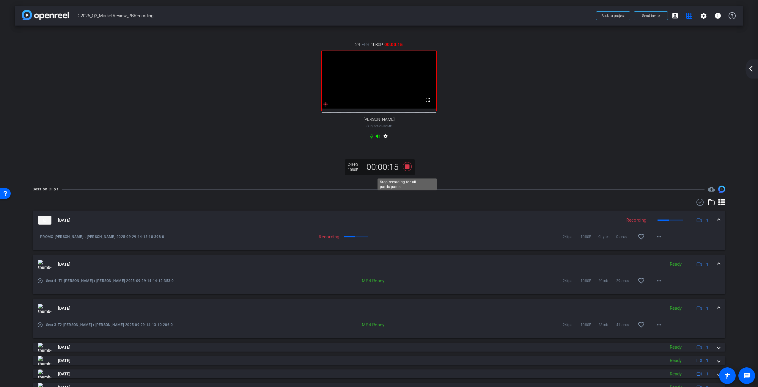
click at [409, 171] on icon at bounding box center [407, 166] width 9 height 9
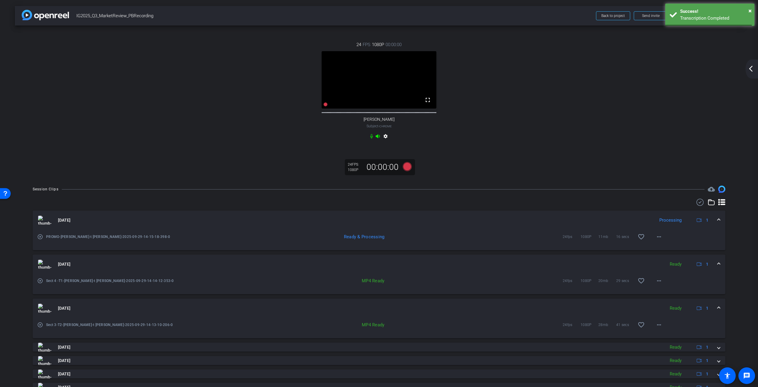
click at [750, 67] on mat-icon "arrow_back_ios_new" at bounding box center [750, 68] width 7 height 7
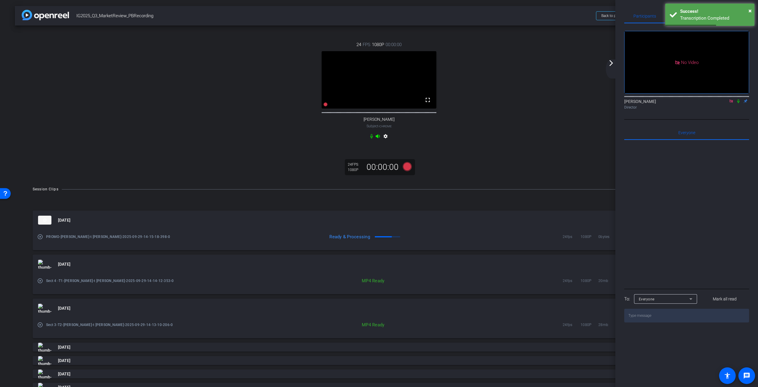
click at [730, 102] on icon at bounding box center [730, 100] width 3 height 3
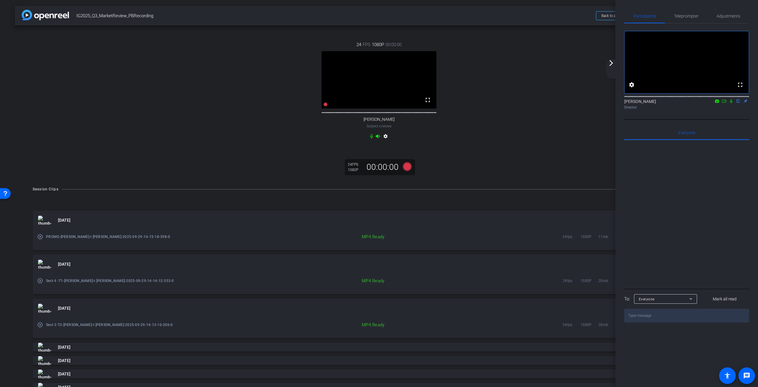
drag, startPoint x: 611, startPoint y: 64, endPoint x: 602, endPoint y: 62, distance: 8.7
click at [602, 62] on div "arrow_back IG2025_Q3_MarketReview_PBRecording Back to project Send invite accou…" at bounding box center [379, 193] width 758 height 387
click at [609, 61] on mat-icon "arrow_forward_ios" at bounding box center [610, 62] width 7 height 7
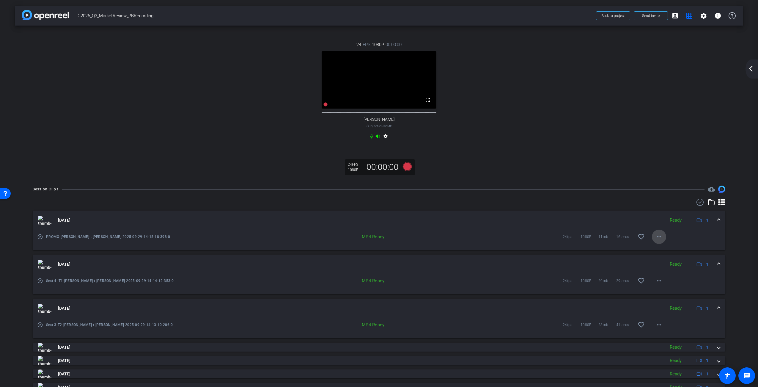
click at [658, 240] on mat-icon "more_horiz" at bounding box center [658, 236] width 7 height 7
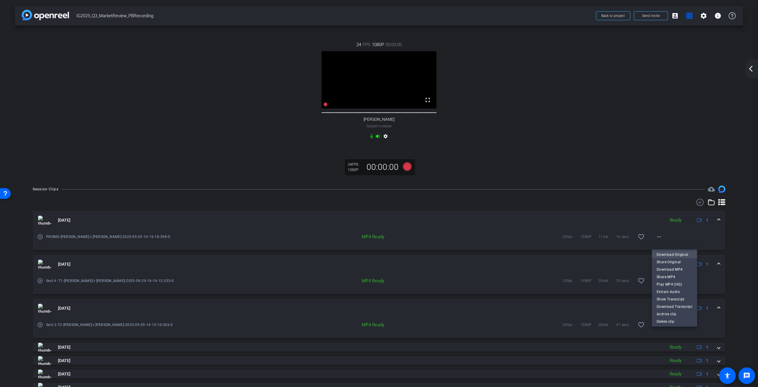
click at [666, 254] on span "Download Original" at bounding box center [674, 253] width 36 height 7
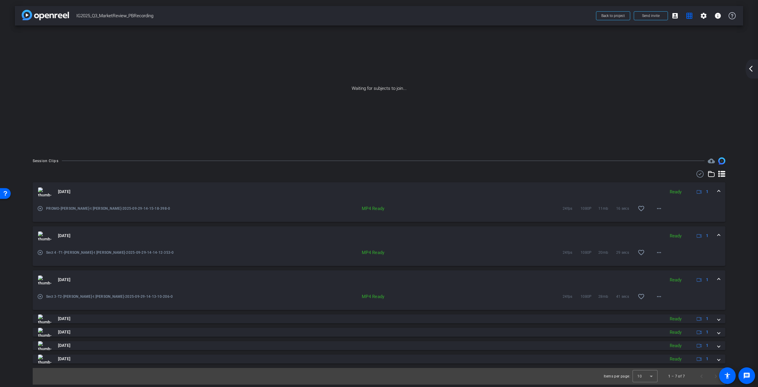
drag, startPoint x: 535, startPoint y: 81, endPoint x: 602, endPoint y: 63, distance: 69.0
click at [536, 81] on div "Waiting for subjects to join..." at bounding box center [379, 89] width 728 height 126
click at [751, 66] on mat-icon "arrow_back_ios_new" at bounding box center [750, 68] width 7 height 7
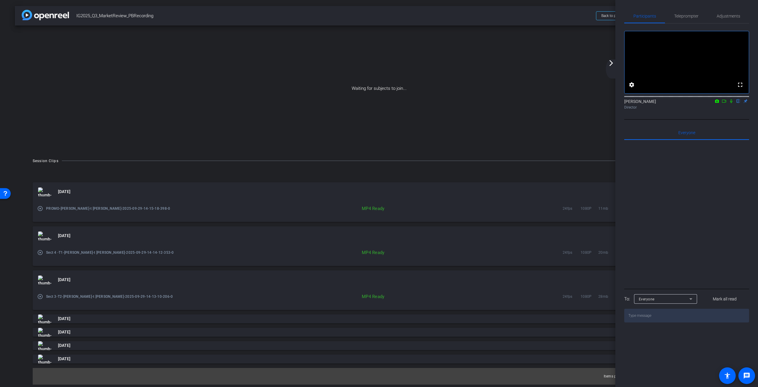
drag, startPoint x: 542, startPoint y: 64, endPoint x: 564, endPoint y: 64, distance: 21.7
click at [542, 64] on div "Waiting for subjects to join..." at bounding box center [379, 89] width 728 height 126
click at [606, 62] on div "Waiting for subjects to join..." at bounding box center [379, 89] width 728 height 126
click at [610, 62] on mat-icon "arrow_forward_ios" at bounding box center [610, 62] width 7 height 7
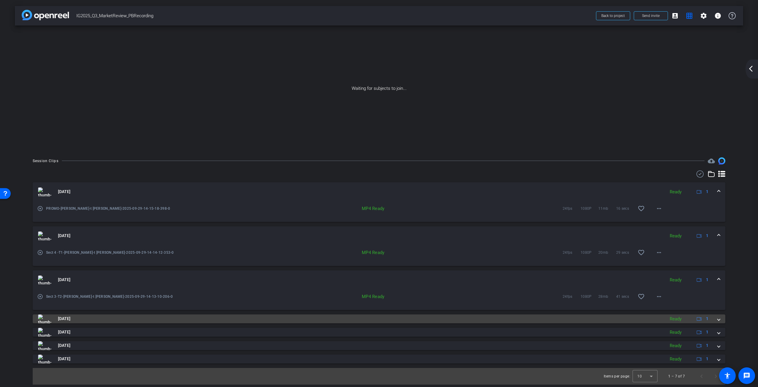
drag, startPoint x: 79, startPoint y: 320, endPoint x: 83, endPoint y: 317, distance: 4.9
click at [70, 320] on span "Sep 29, 2025" at bounding box center [64, 318] width 12 height 6
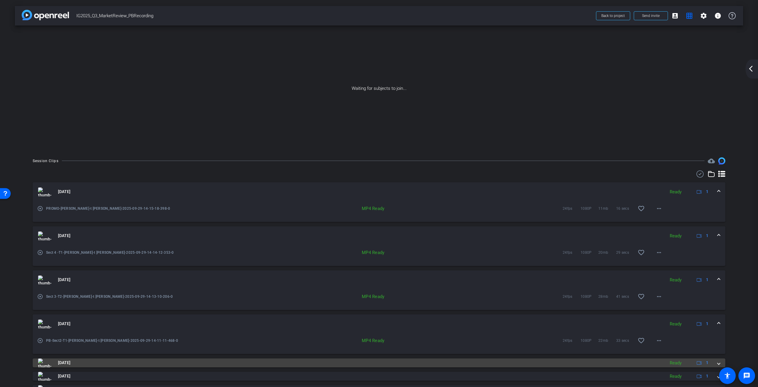
click at [86, 360] on mat-panel-title "Sep 29, 2025" at bounding box center [350, 362] width 624 height 9
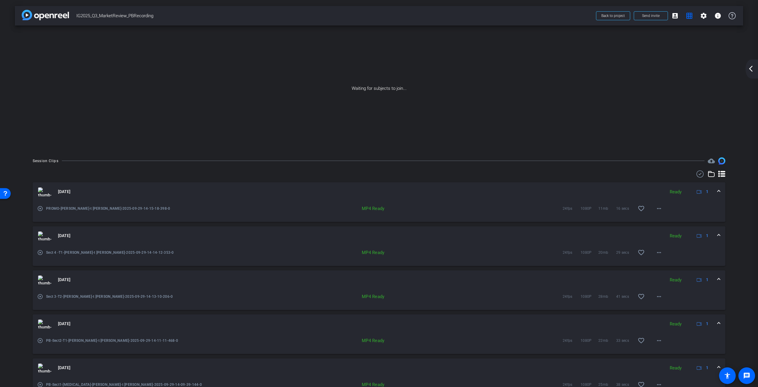
click at [457, 332] on mat-expansion-panel-header "Sep 29, 2025 Ready 1" at bounding box center [379, 323] width 692 height 19
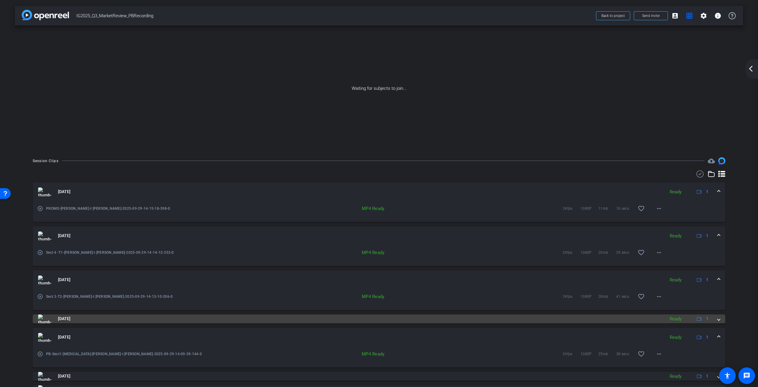
click at [469, 320] on mat-panel-title "Sep 29, 2025" at bounding box center [350, 318] width 624 height 9
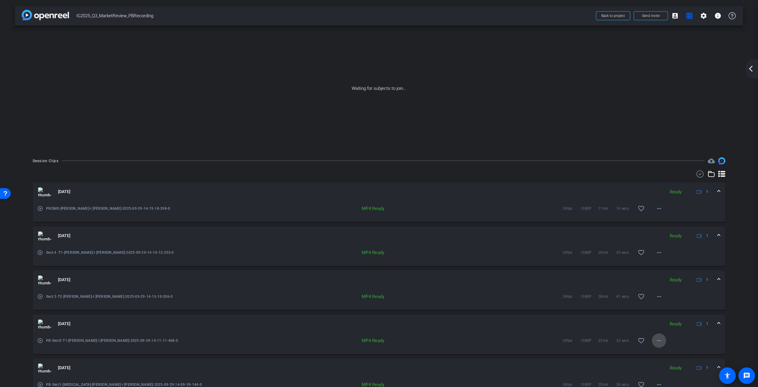
click at [660, 338] on mat-icon "more_horiz" at bounding box center [658, 340] width 7 height 7
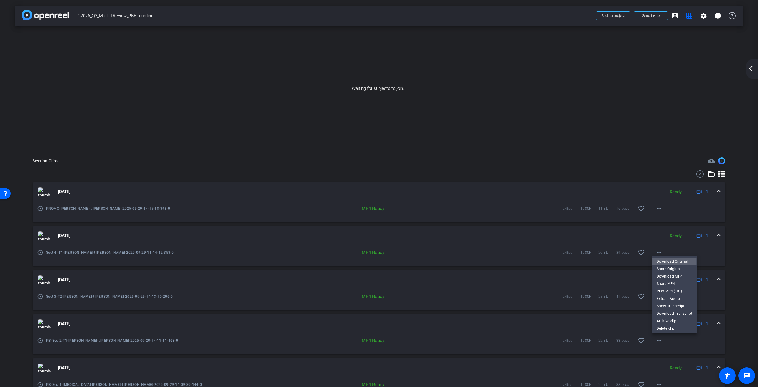
click at [670, 260] on span "Download Original" at bounding box center [674, 260] width 36 height 7
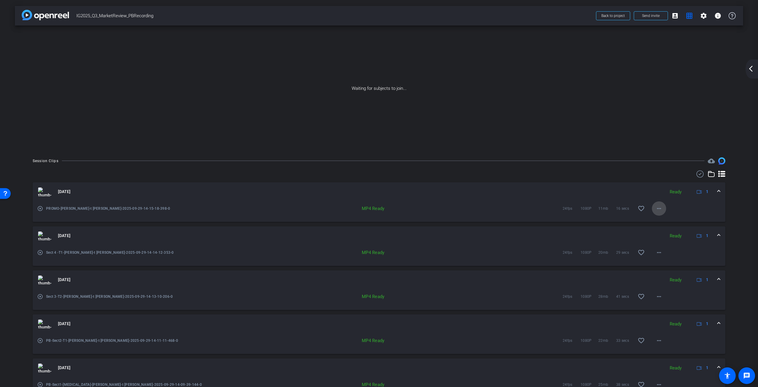
click at [659, 209] on mat-icon "more_horiz" at bounding box center [658, 208] width 7 height 7
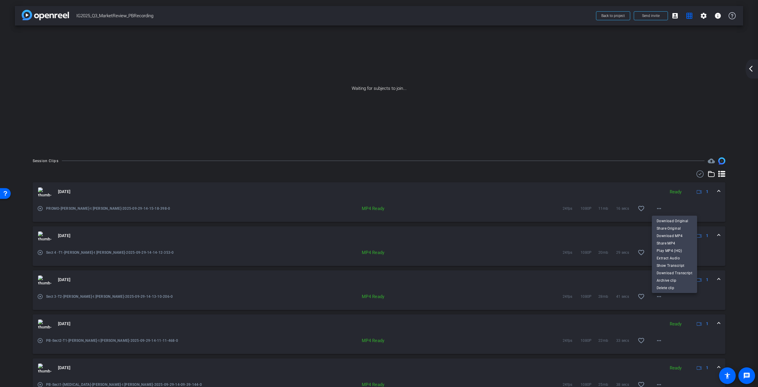
drag, startPoint x: 210, startPoint y: 243, endPoint x: 204, endPoint y: 222, distance: 21.8
click at [209, 241] on div at bounding box center [379, 193] width 758 height 387
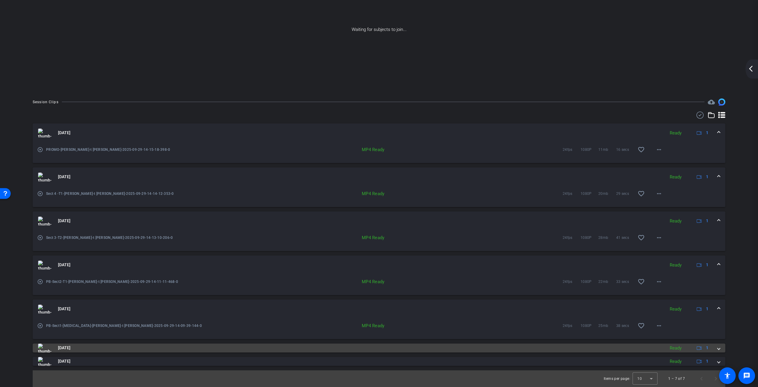
click at [124, 345] on mat-panel-title "Sep 29, 2025" at bounding box center [350, 347] width 624 height 9
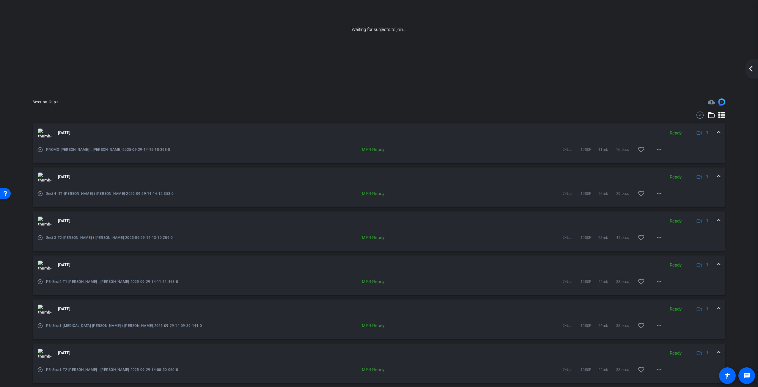
scroll to position [89, 0]
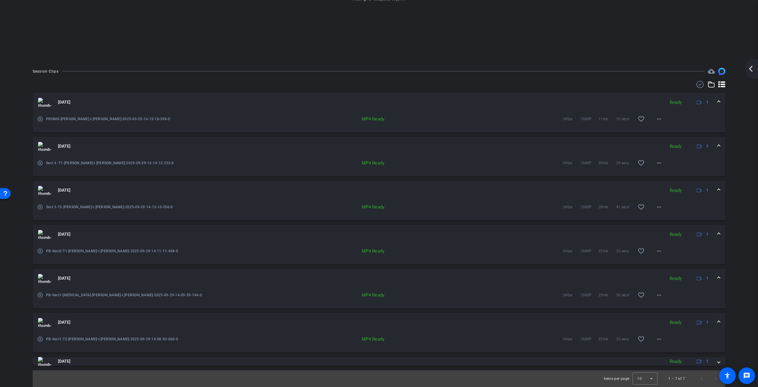
drag, startPoint x: 105, startPoint y: 362, endPoint x: 119, endPoint y: 347, distance: 20.6
click at [105, 362] on mat-panel-title "Sep 29, 2025" at bounding box center [350, 361] width 624 height 9
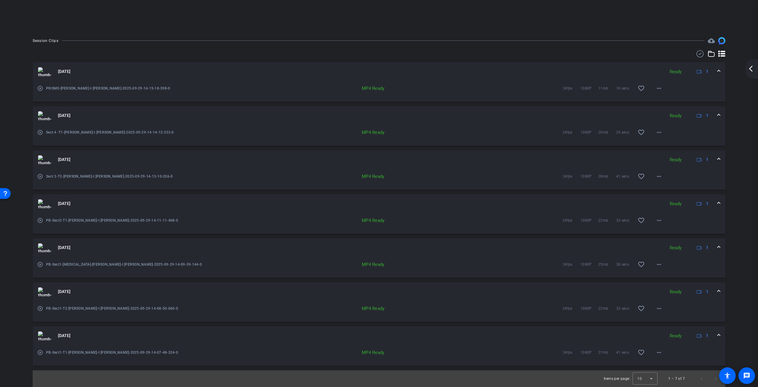
scroll to position [119, 0]
click at [263, 302] on div "MP4 Ready 24fps 1080P 22mb 33 secs favorite_border more_horiz" at bounding box center [440, 309] width 451 height 14
click at [661, 309] on mat-icon "more_horiz" at bounding box center [658, 308] width 7 height 7
click at [675, 245] on span "Download MP4" at bounding box center [674, 244] width 36 height 7
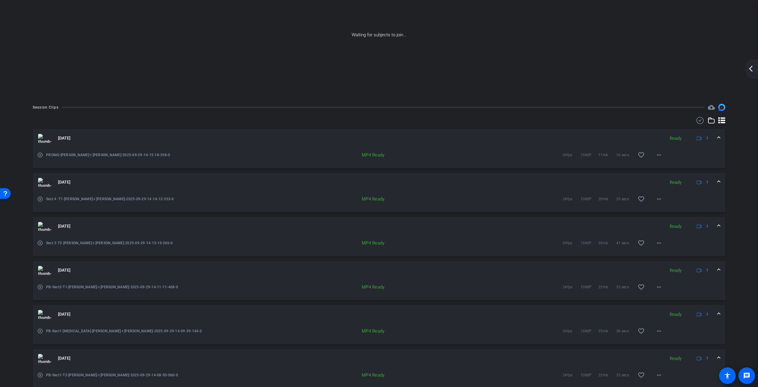
scroll to position [52, 0]
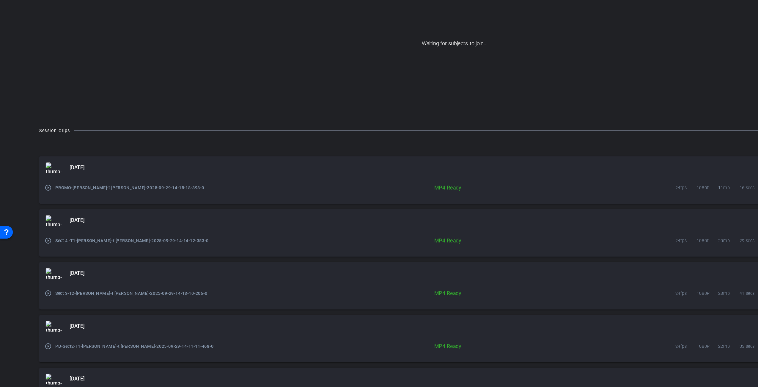
click at [143, 120] on div at bounding box center [379, 121] width 692 height 7
drag, startPoint x: 182, startPoint y: 151, endPoint x: 189, endPoint y: 147, distance: 8.2
click at [182, 151] on div "play_circle_outline PROMO-Pierre-Beno-t Gauthier-2025-09-29-14-15-18-398-0" at bounding box center [126, 156] width 178 height 14
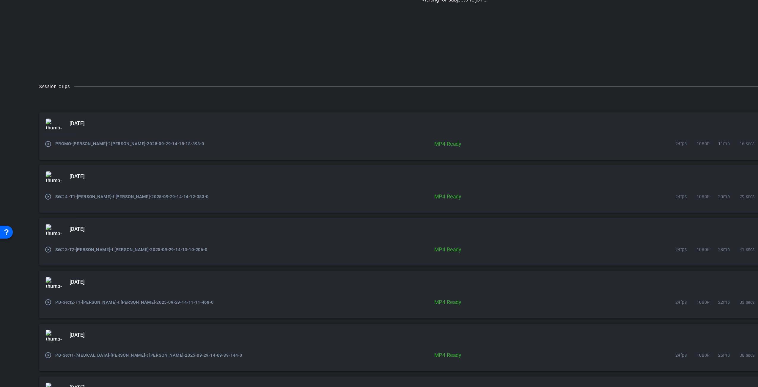
scroll to position [89, 0]
click at [234, 124] on div "MP4 Ready 24fps 1080P 11mb 16 secs favorite_border more_horiz" at bounding box center [440, 119] width 451 height 14
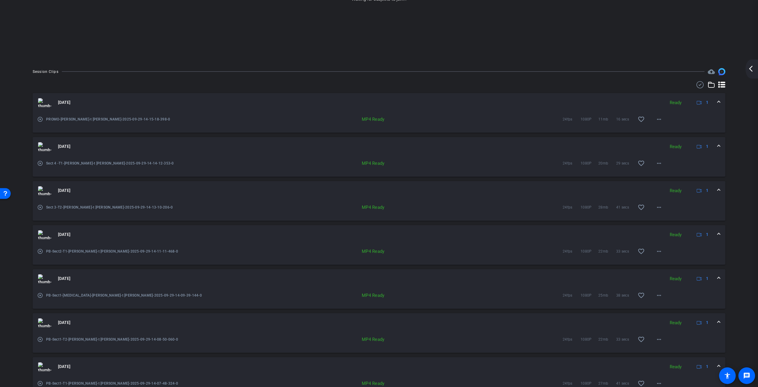
click at [408, 112] on div "MP4 Ready 24fps 1080P 11mb 16 secs favorite_border more_horiz" at bounding box center [440, 119] width 451 height 14
